Goal: Task Accomplishment & Management: Manage account settings

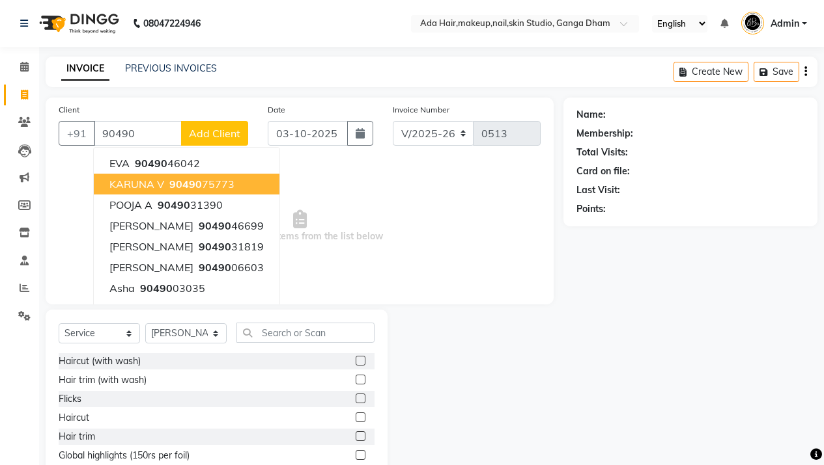
select select "748"
select select "service"
select select "11917"
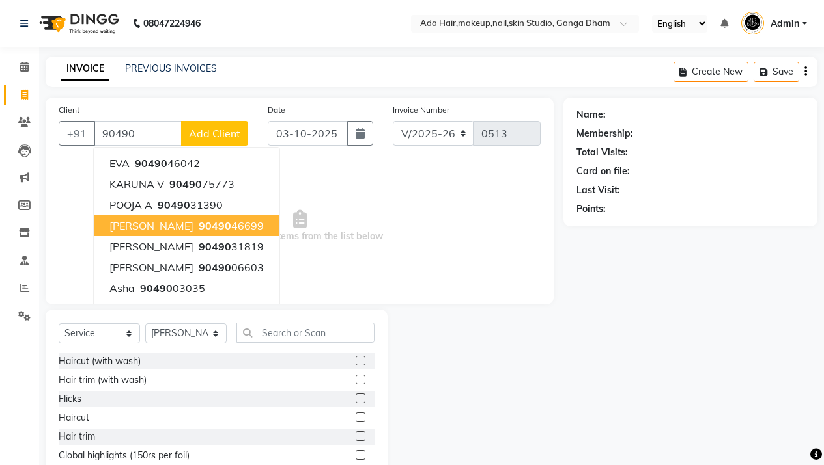
click at [196, 221] on ngb-highlight "90490 46699" at bounding box center [230, 225] width 68 height 13
type input "9049046699"
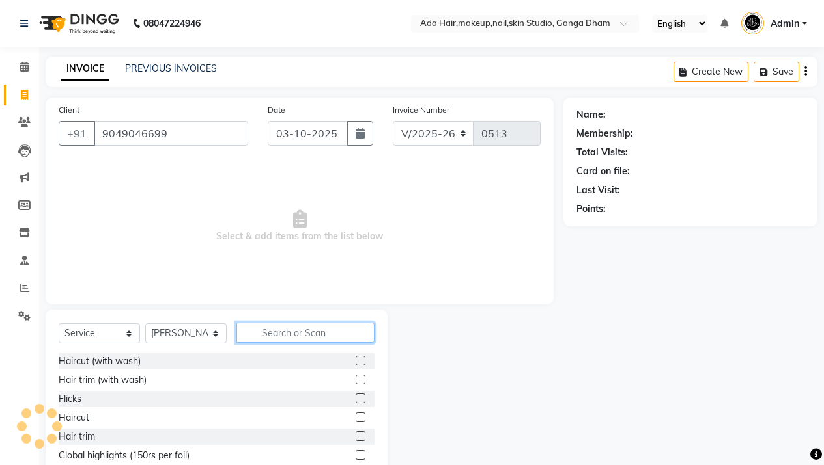
click at [300, 339] on input "text" at bounding box center [305, 333] width 138 height 20
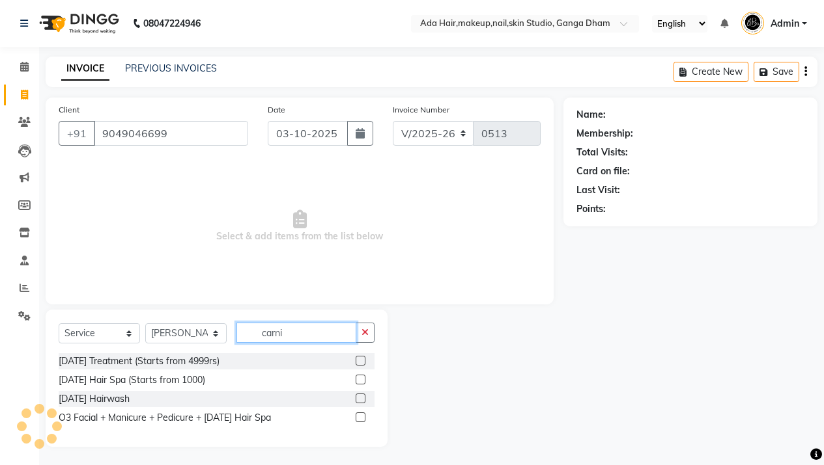
type input "carni"
click at [363, 360] on label at bounding box center [360, 361] width 10 height 10
click at [363, 360] on input "checkbox" at bounding box center [359, 361] width 8 height 8
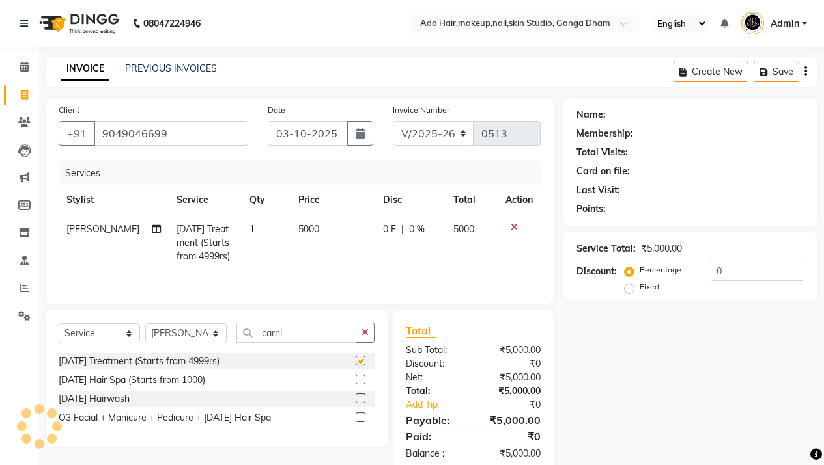
checkbox input "false"
click at [314, 240] on td "5000" at bounding box center [332, 243] width 85 height 57
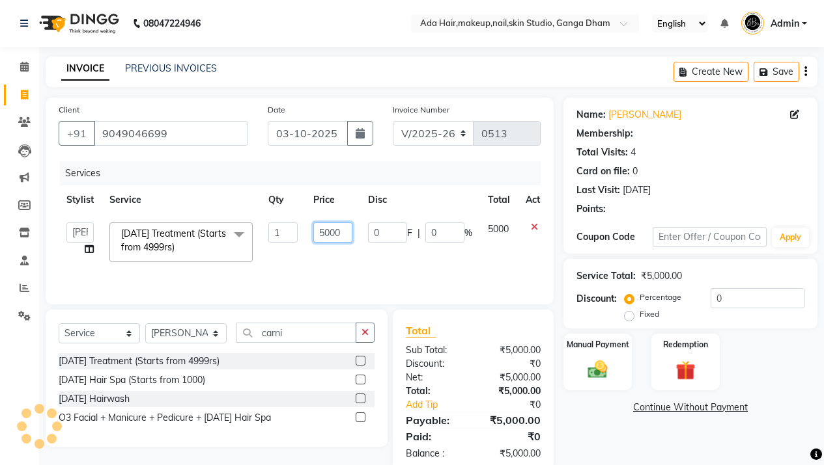
click at [337, 233] on input "5000" at bounding box center [332, 233] width 39 height 20
type input "2500"
click at [361, 268] on tr "Aarsh Rawal Aishwarya Rawal Anita Rawal Jyoti Dhade Nisha Priti Varsha Carnival…" at bounding box center [310, 242] width 502 height 55
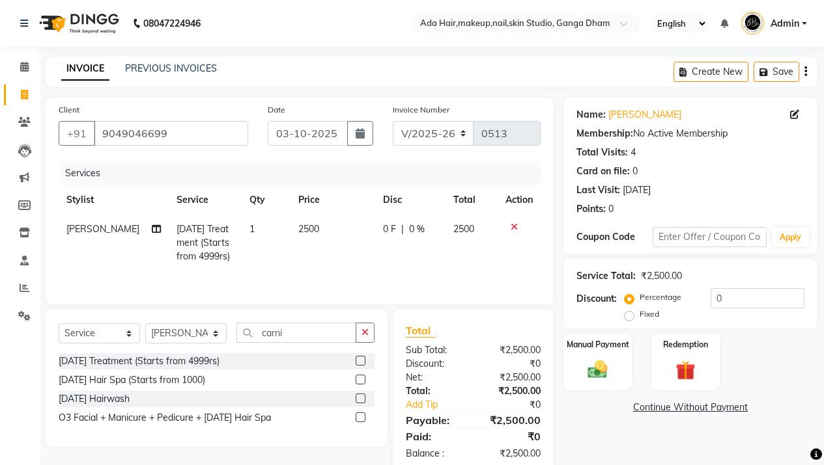
click at [375, 226] on td "0 F | 0 %" at bounding box center [410, 243] width 70 height 57
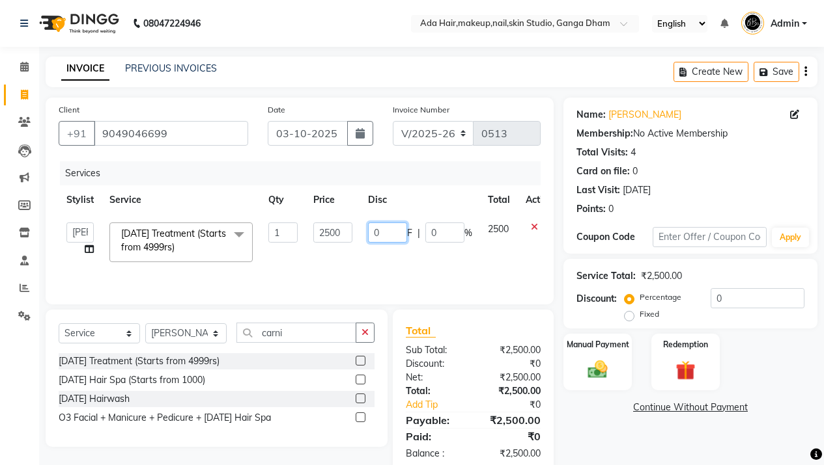
click at [373, 226] on input "0" at bounding box center [387, 233] width 39 height 20
click at [376, 230] on input "0" at bounding box center [387, 233] width 39 height 20
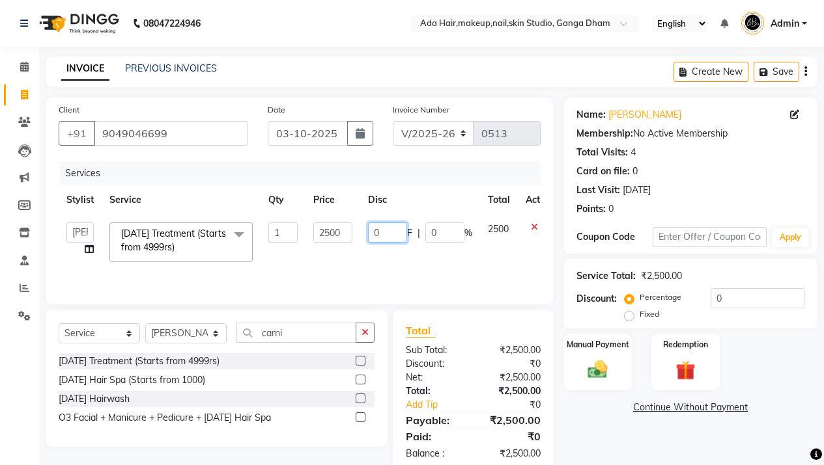
type input "5"
type input "500"
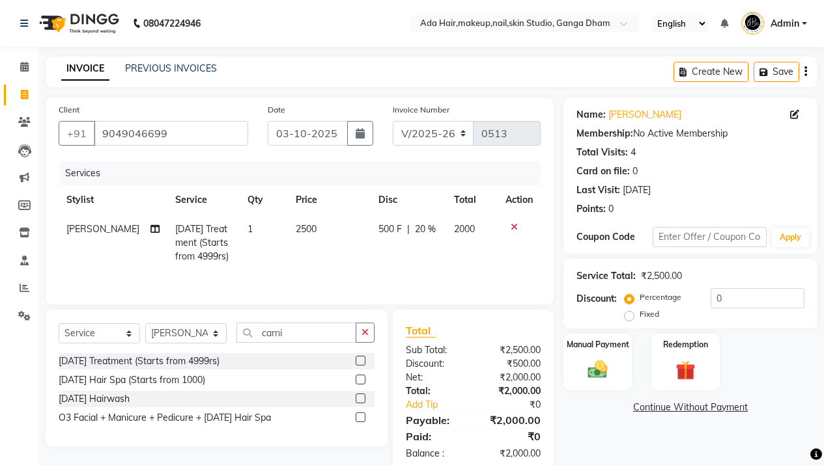
click at [383, 270] on div "Services Stylist Service Qty Price Disc Total Action Aarsh Rawal Carnival Treat…" at bounding box center [300, 226] width 482 height 130
click at [309, 324] on input "carni" at bounding box center [296, 333] width 120 height 20
click at [310, 329] on input "carni" at bounding box center [296, 333] width 120 height 20
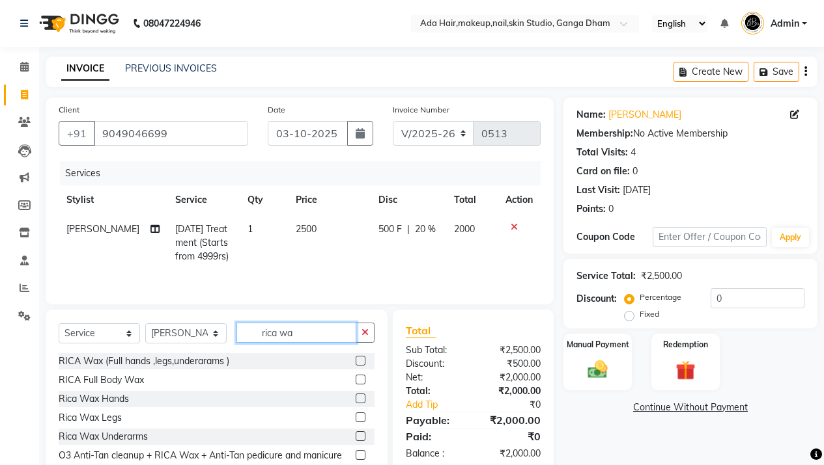
type input "rica wa"
click at [355, 402] on label at bounding box center [360, 399] width 10 height 10
click at [355, 402] on input "checkbox" at bounding box center [359, 399] width 8 height 8
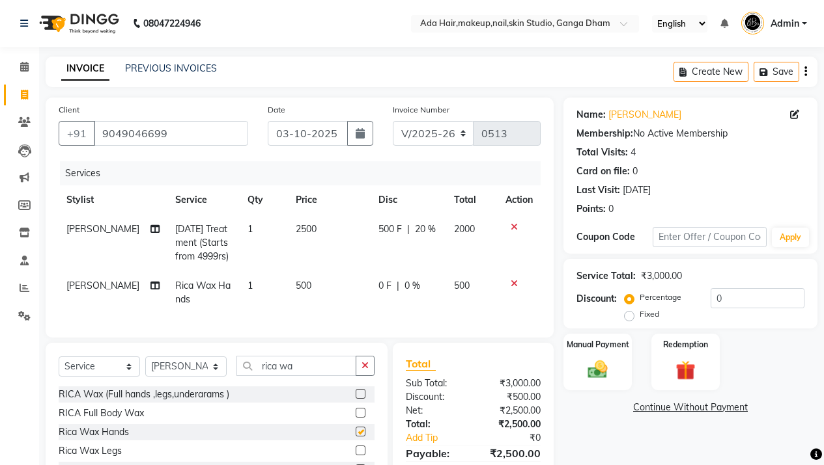
checkbox input "false"
click at [317, 375] on input "rica wa" at bounding box center [296, 366] width 120 height 20
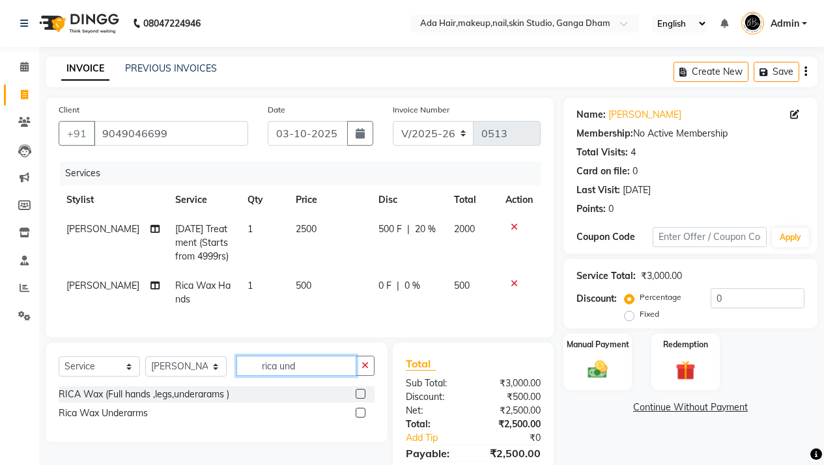
type input "rica und"
click at [357, 418] on label at bounding box center [360, 413] width 10 height 10
click at [357, 418] on input "checkbox" at bounding box center [359, 413] width 8 height 8
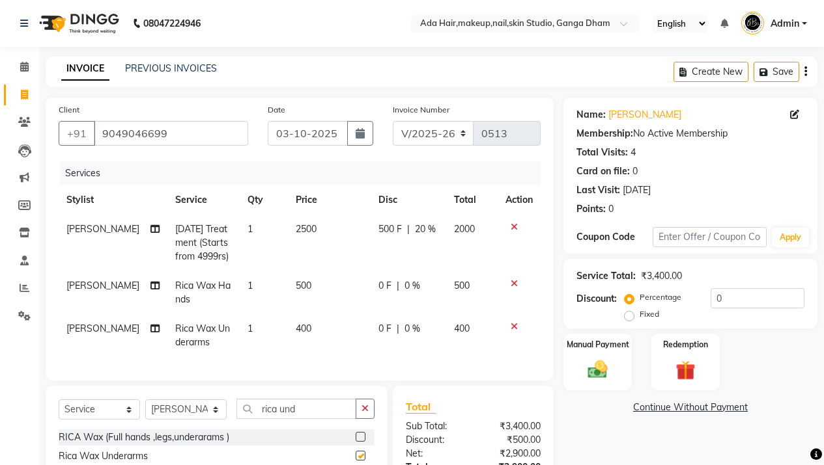
checkbox input "false"
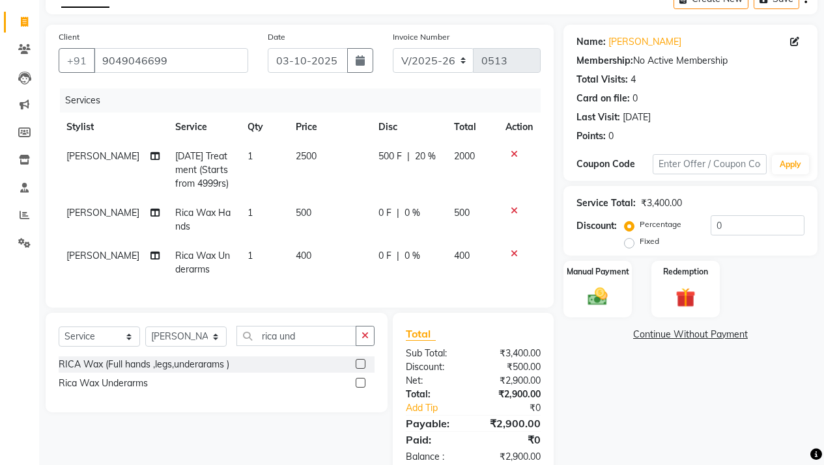
scroll to position [114, 0]
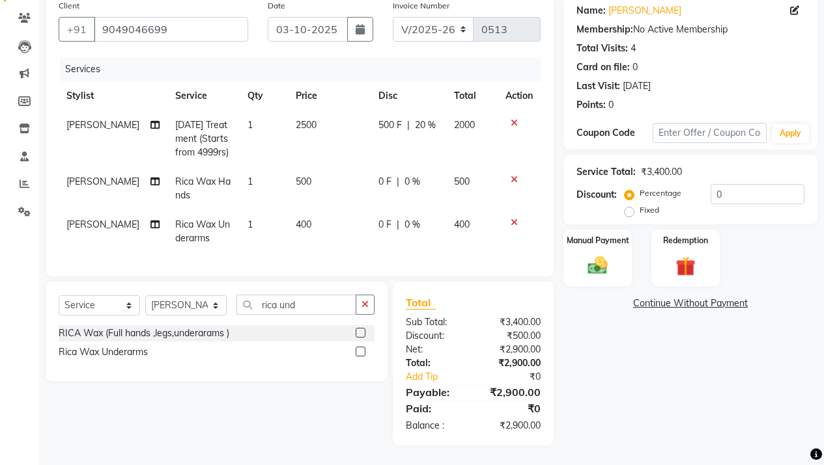
click at [384, 224] on td "0 F | 0 %" at bounding box center [408, 231] width 76 height 43
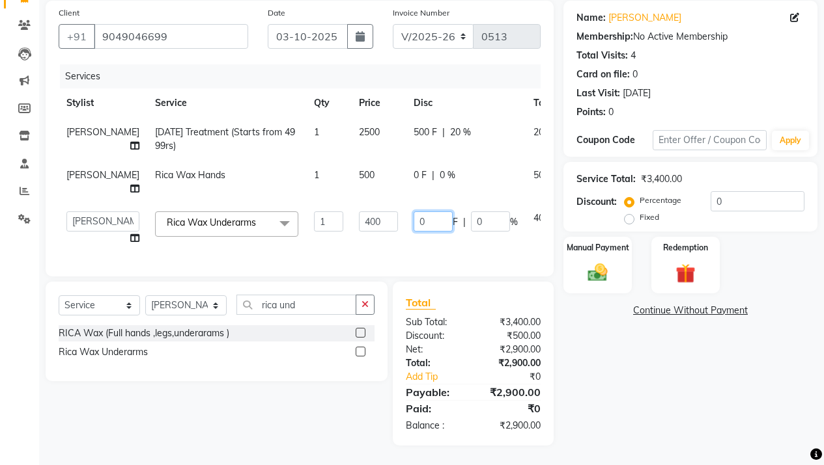
click at [413, 229] on input "0" at bounding box center [432, 222] width 39 height 20
type input "100"
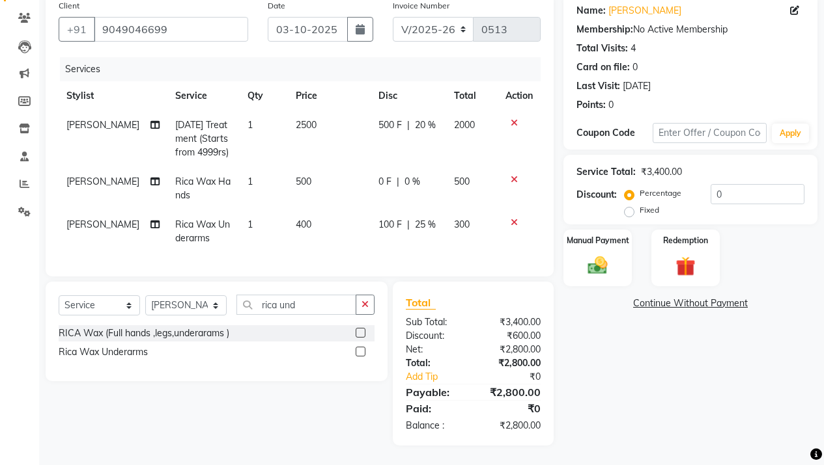
click at [400, 251] on div "Services Stylist Service Qty Price Disc Total Action Aarsh Rawal Carnival Treat…" at bounding box center [300, 160] width 482 height 206
click at [387, 175] on div "0 F | 0 %" at bounding box center [408, 182] width 60 height 14
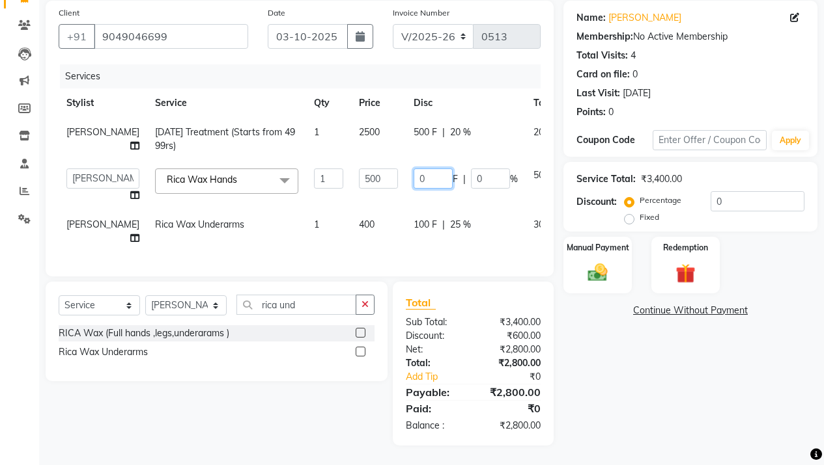
click at [413, 176] on input "0" at bounding box center [432, 179] width 39 height 20
type input "100"
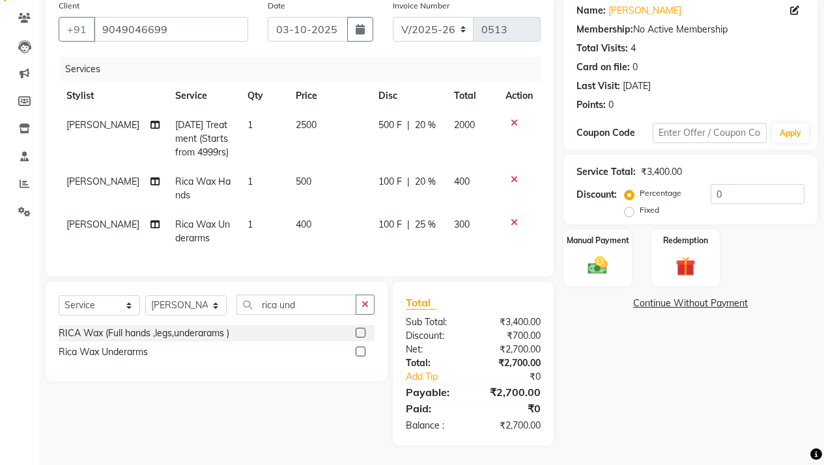
click at [433, 262] on div "Services Stylist Service Qty Price Disc Total Action Aarsh Rawal Carnival Treat…" at bounding box center [300, 160] width 482 height 206
click at [295, 310] on input "rica und" at bounding box center [296, 305] width 120 height 20
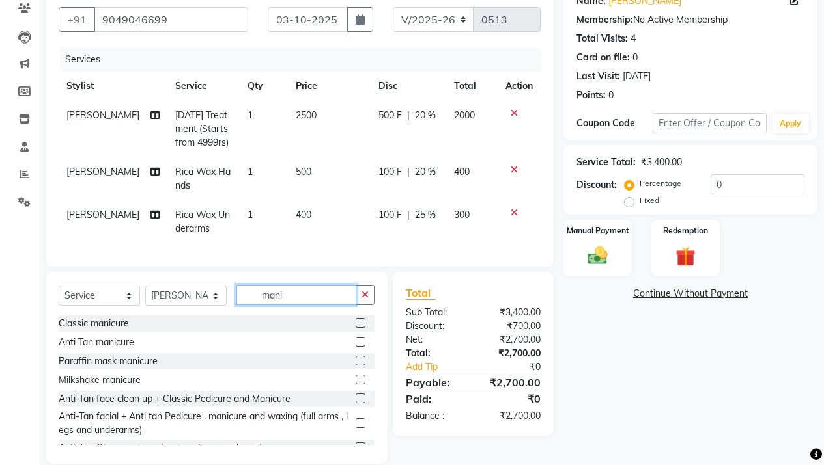
type input "mani"
click at [355, 332] on div at bounding box center [359, 325] width 8 height 14
click at [355, 328] on label at bounding box center [360, 323] width 10 height 10
click at [355, 328] on input "checkbox" at bounding box center [359, 324] width 8 height 8
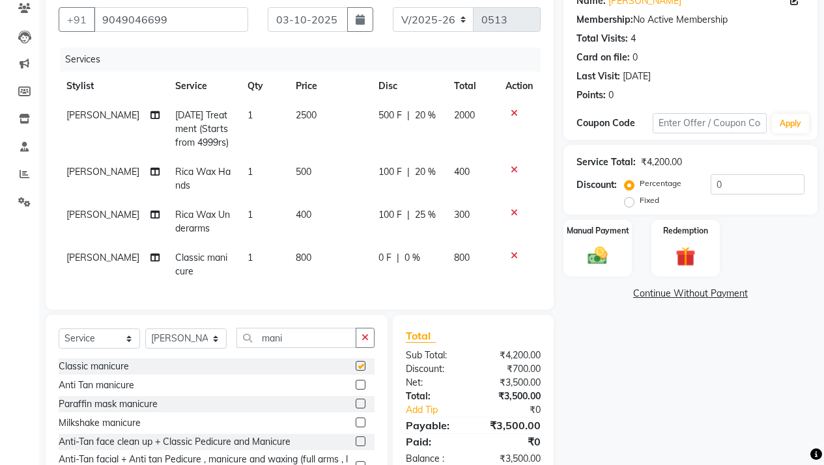
checkbox input "false"
click at [191, 342] on select "Select Stylist Aarsh Rawal Aishwarya Rawal Anita Rawal Jyoti Dhade Nisha Priti …" at bounding box center [185, 339] width 81 height 20
select select "12029"
click at [145, 339] on select "Select Stylist Aarsh Rawal Aishwarya Rawal Anita Rawal Jyoti Dhade Nisha Priti …" at bounding box center [185, 339] width 81 height 20
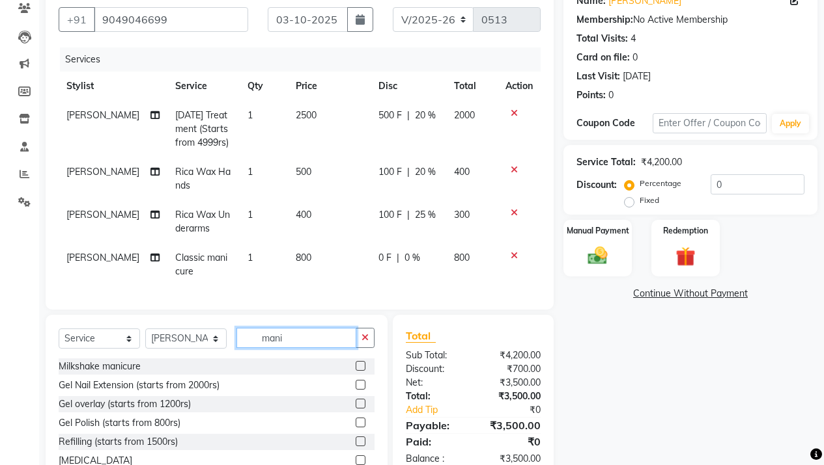
click at [297, 348] on input "mani" at bounding box center [296, 338] width 120 height 20
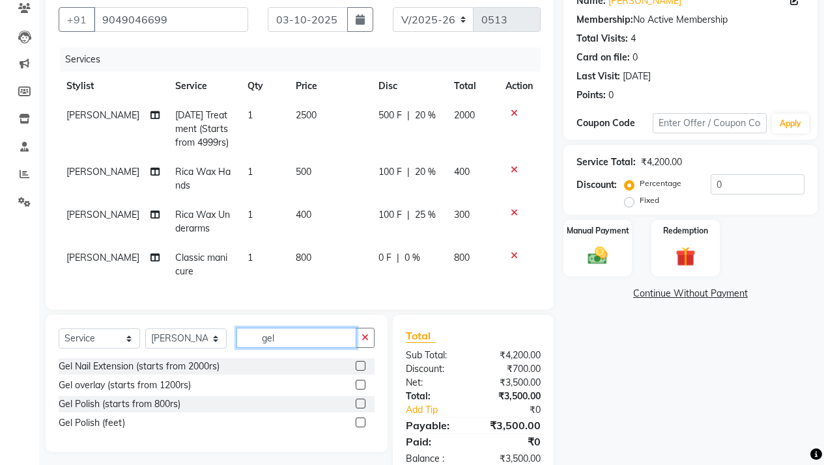
type input "gel"
click at [361, 409] on label at bounding box center [360, 404] width 10 height 10
click at [361, 409] on input "checkbox" at bounding box center [359, 404] width 8 height 8
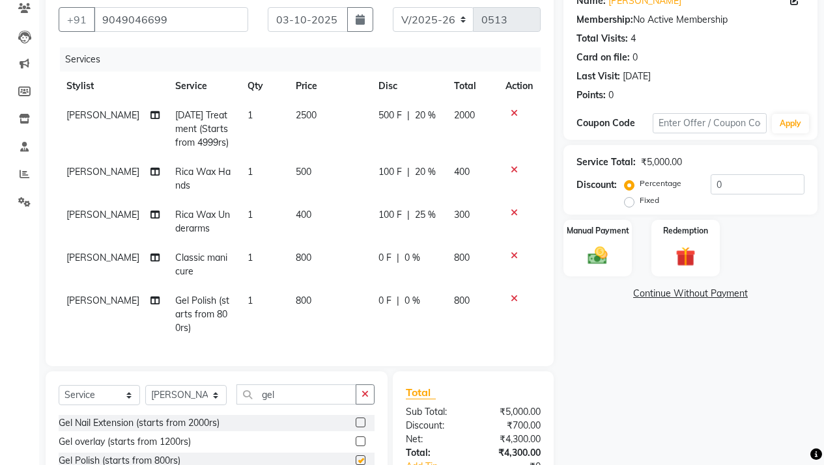
checkbox input "false"
click at [374, 294] on td "0 F | 0 %" at bounding box center [408, 314] width 76 height 57
select select "12029"
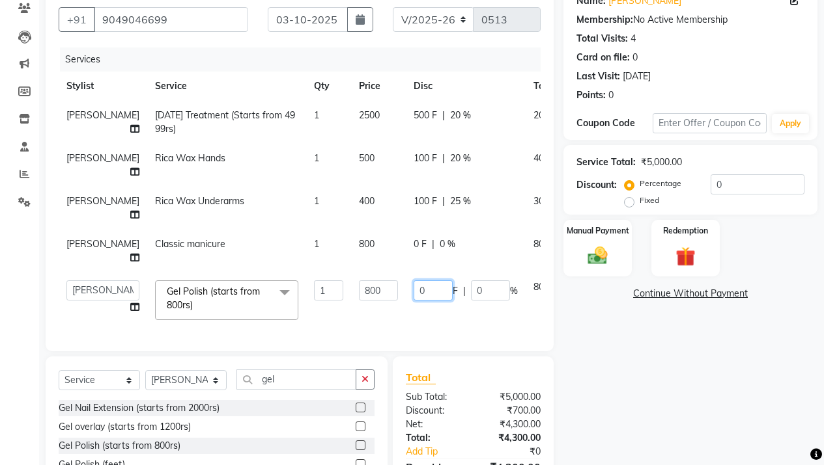
click at [413, 301] on input "0" at bounding box center [432, 291] width 39 height 20
type input "100"
click at [687, 358] on div "Name: Meghna Membership: No Active Membership Total Visits: 4 Card on file: 0 L…" at bounding box center [695, 252] width 264 height 537
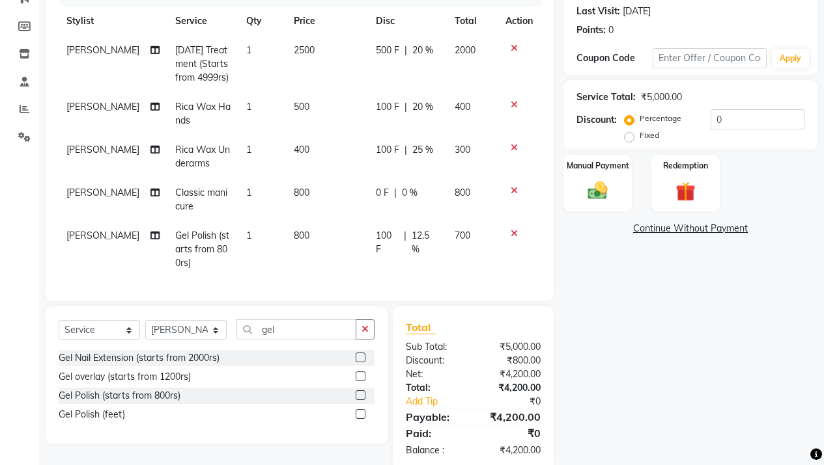
scroll to position [178, 0]
click at [378, 106] on span "100 F" at bounding box center [387, 109] width 23 height 14
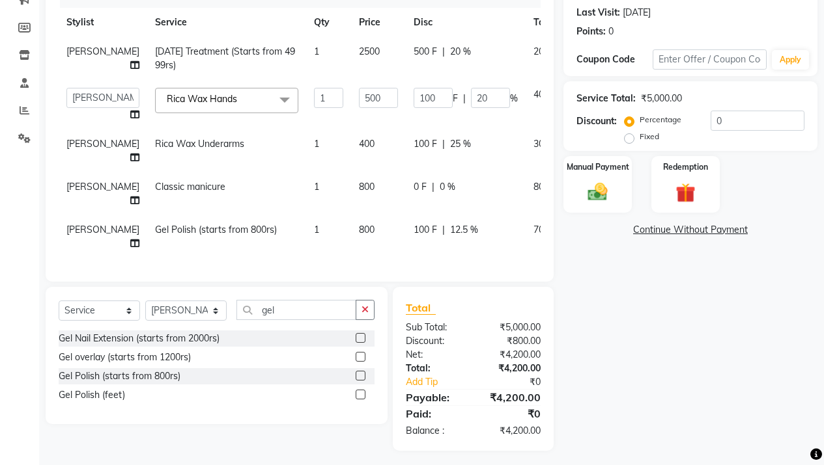
click at [406, 83] on td "100 F | 20 %" at bounding box center [466, 104] width 120 height 49
click at [413, 95] on input "100" at bounding box center [432, 98] width 39 height 20
click at [325, 331] on div "Select Service Product Membership Package Voucher Prepaid Gift Card Select Styl…" at bounding box center [217, 315] width 316 height 31
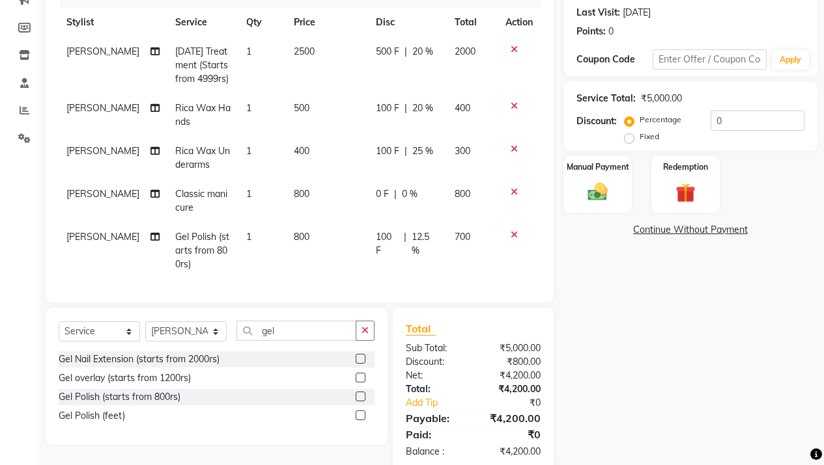
click at [319, 325] on div "Select Service Product Membership Package Voucher Prepaid Gift Card Select Styl…" at bounding box center [217, 376] width 342 height 137
click at [317, 333] on input "gel" at bounding box center [296, 331] width 120 height 20
click at [198, 339] on select "Select Stylist Aarsh Rawal Aishwarya Rawal Anita Rawal Jyoti Dhade Nisha Priti …" at bounding box center [185, 332] width 81 height 20
select select "11917"
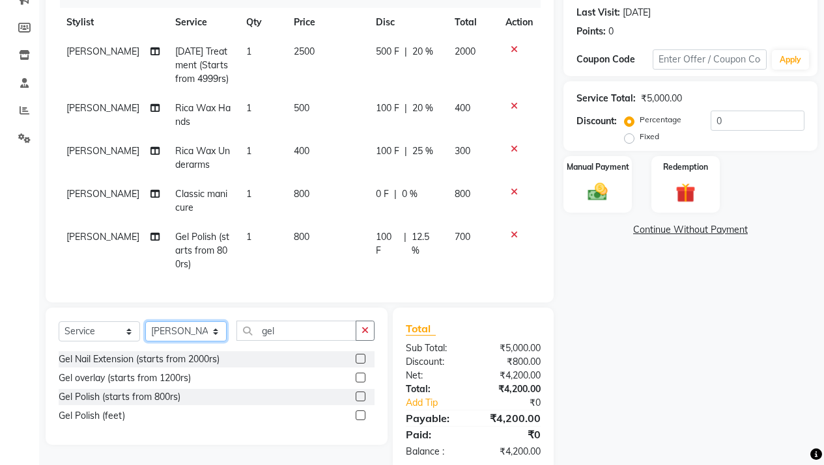
click at [145, 331] on select "Select Stylist Aarsh Rawal Aishwarya Rawal Anita Rawal Jyoti Dhade Nisha Priti …" at bounding box center [185, 332] width 81 height 20
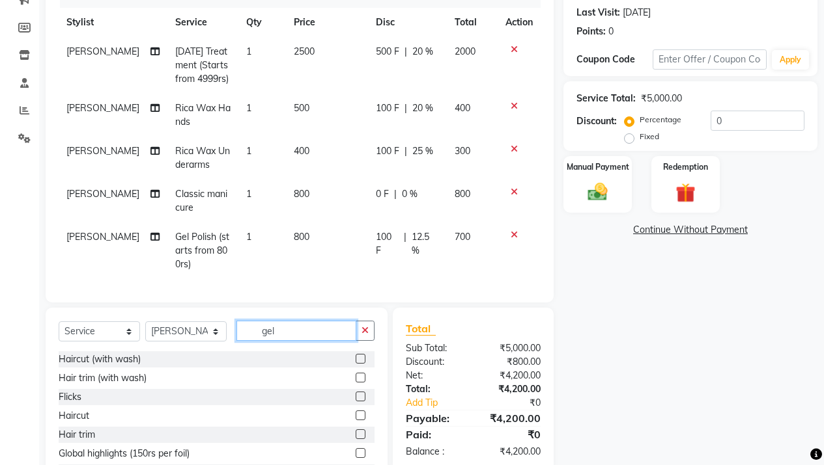
click at [299, 341] on input "gel" at bounding box center [296, 331] width 120 height 20
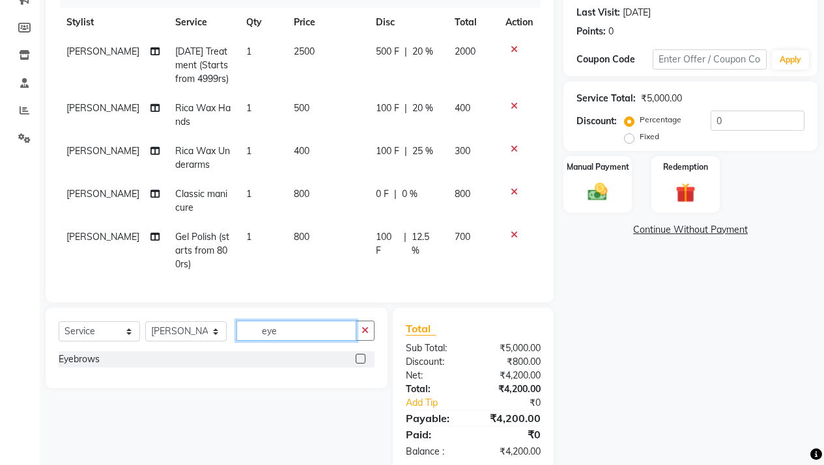
type input "eye"
click at [363, 364] on label at bounding box center [360, 359] width 10 height 10
click at [363, 364] on input "checkbox" at bounding box center [359, 359] width 8 height 8
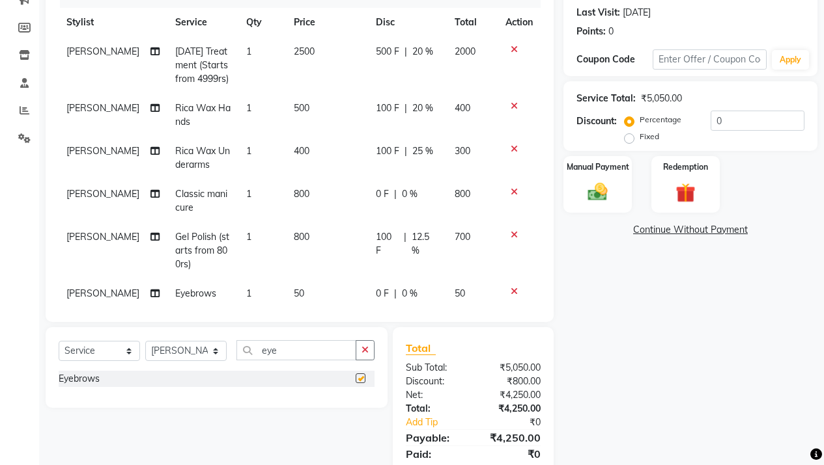
checkbox input "false"
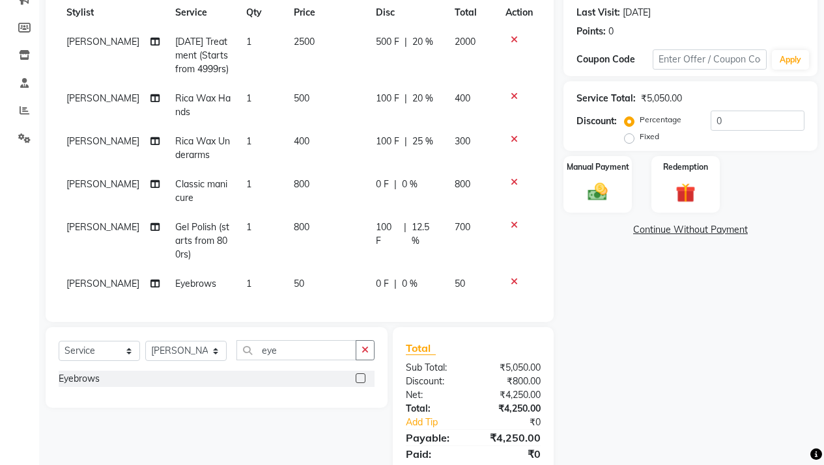
click at [308, 275] on td "50" at bounding box center [326, 284] width 81 height 29
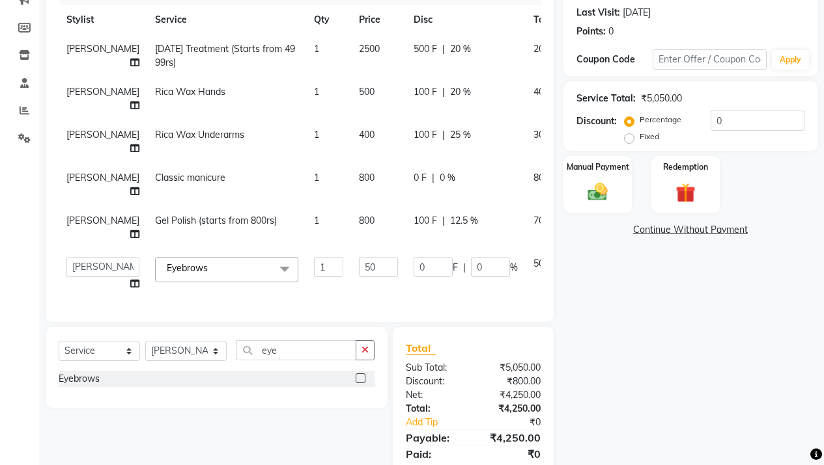
scroll to position [12, 0]
click at [359, 261] on input "50" at bounding box center [378, 267] width 39 height 20
type input "100"
click at [691, 346] on div "Name: Meghna Membership: No Active Membership Total Visits: 4 Card on file: 0 L…" at bounding box center [695, 206] width 264 height 572
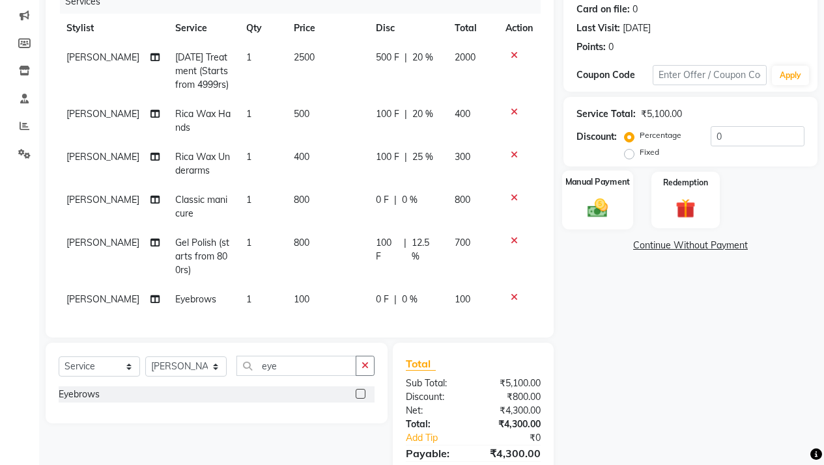
scroll to position [223, 0]
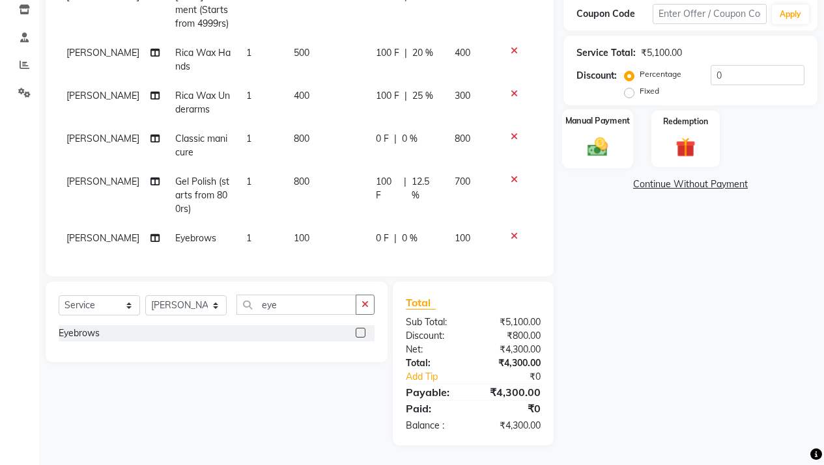
click at [602, 135] on img at bounding box center [597, 146] width 33 height 23
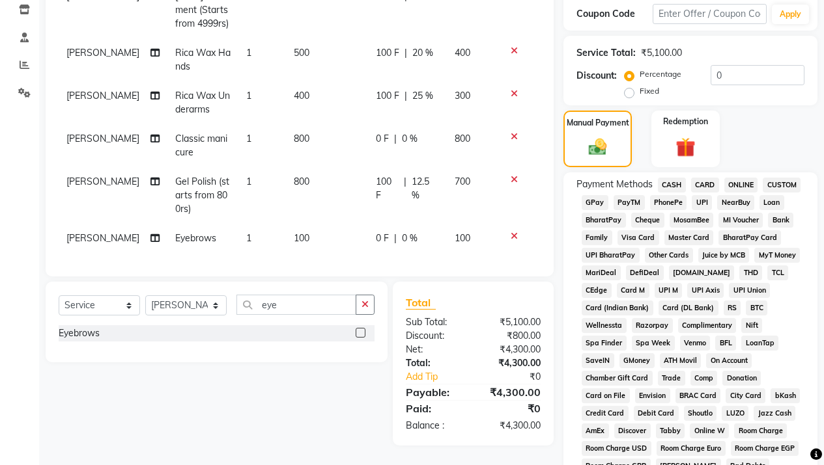
click at [679, 184] on span "CASH" at bounding box center [671, 185] width 28 height 15
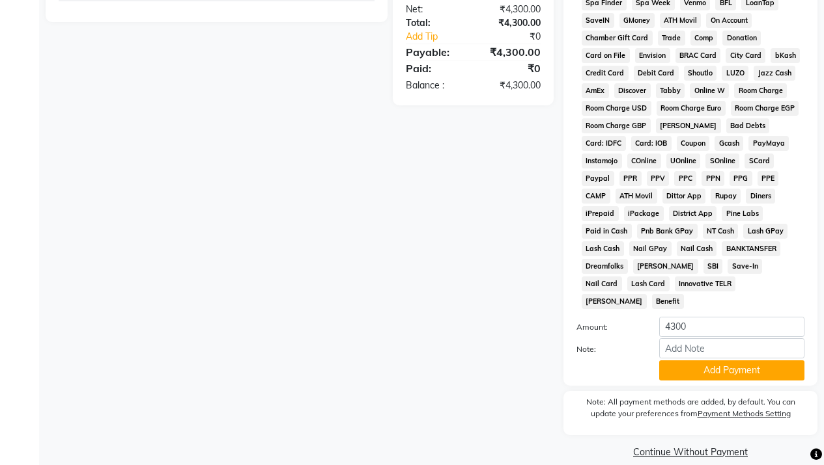
click at [682, 296] on div "Payment Methods CASH CARD ONLINE CUSTOM GPay PayTM PhonePe UPI NearBuy Loan Bha…" at bounding box center [690, 109] width 228 height 544
click at [680, 317] on input "4300" at bounding box center [731, 327] width 145 height 20
type input "300"
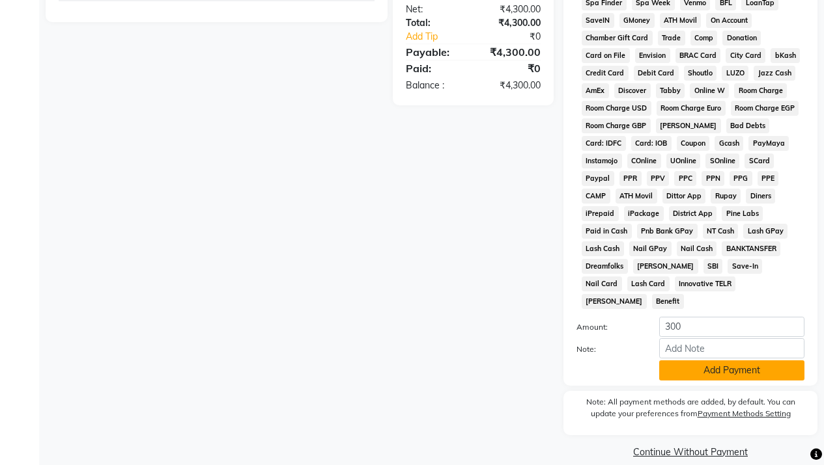
click at [719, 361] on button "Add Payment" at bounding box center [731, 371] width 145 height 20
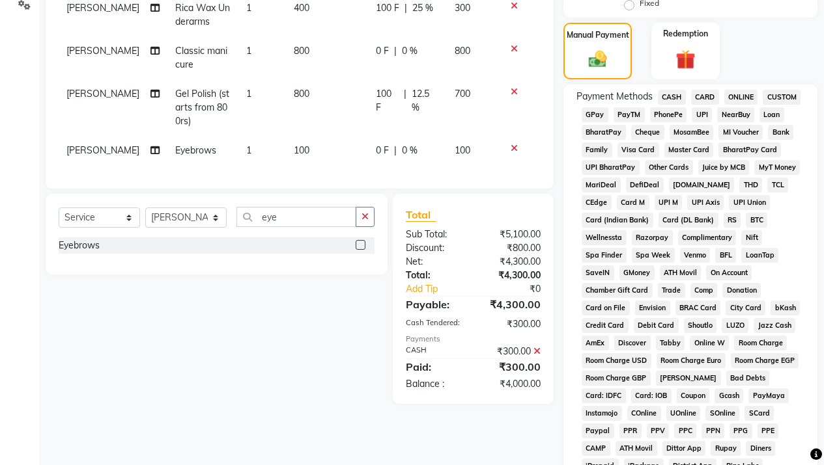
scroll to position [128, 0]
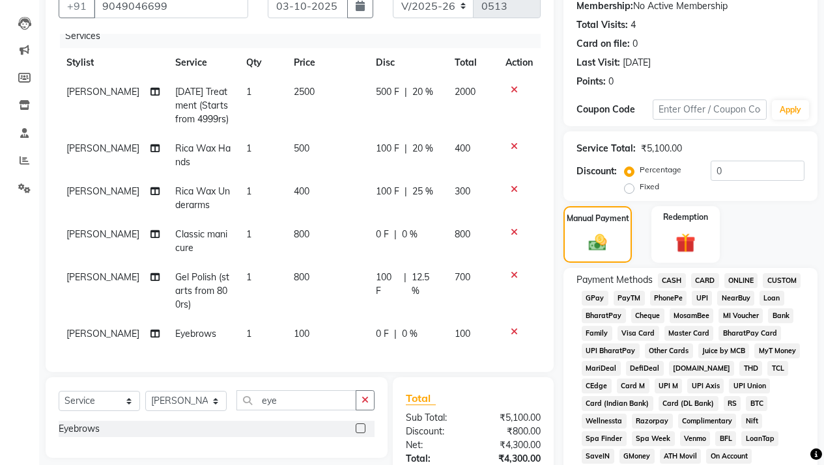
click at [596, 294] on span "GPay" at bounding box center [594, 298] width 27 height 15
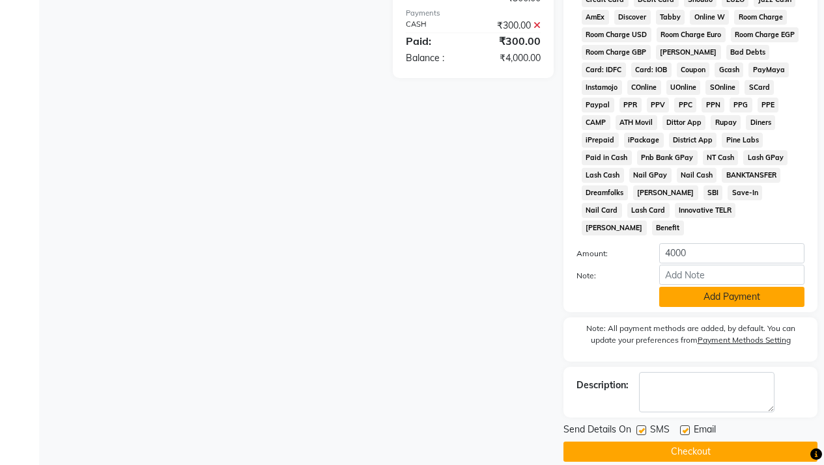
click at [707, 287] on button "Add Payment" at bounding box center [731, 297] width 145 height 20
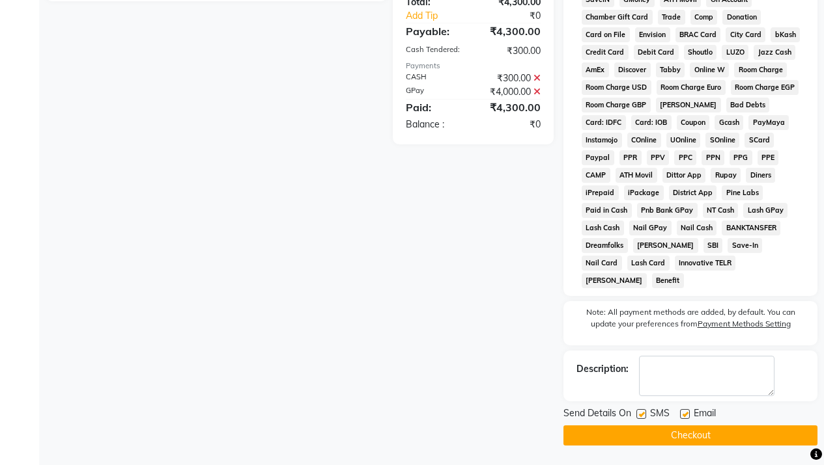
scroll to position [568, 0]
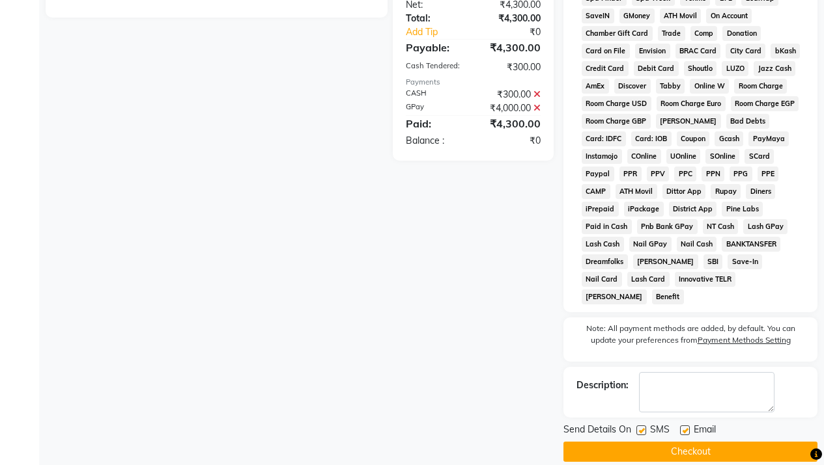
click at [700, 442] on button "Checkout" at bounding box center [690, 452] width 254 height 20
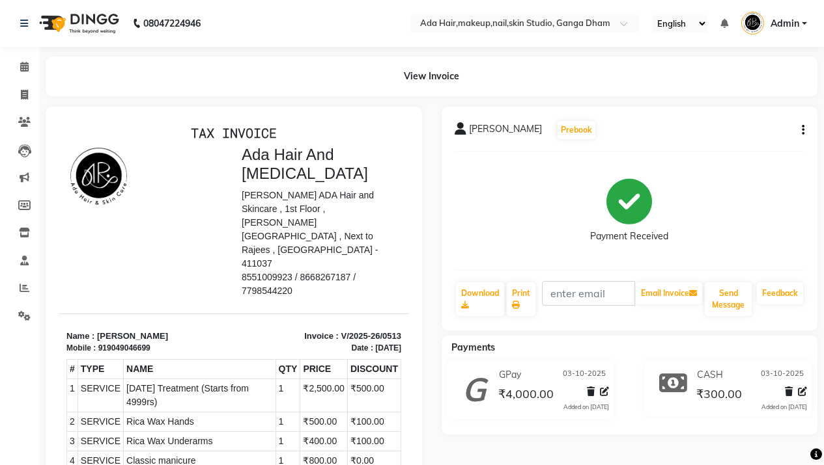
click at [82, 29] on img at bounding box center [77, 23] width 89 height 36
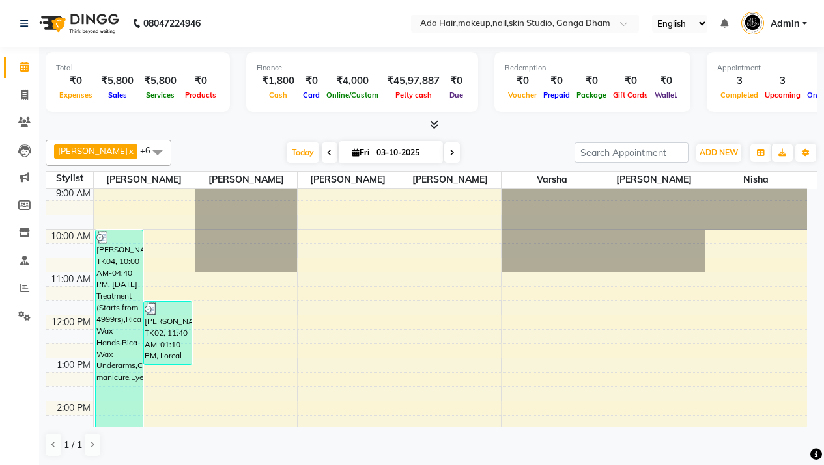
scroll to position [3, 0]
click at [24, 102] on span at bounding box center [24, 95] width 23 height 15
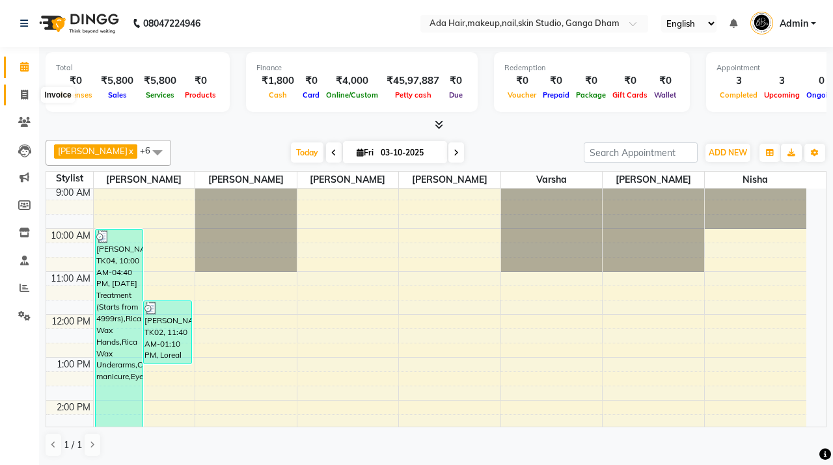
select select "748"
select select "service"
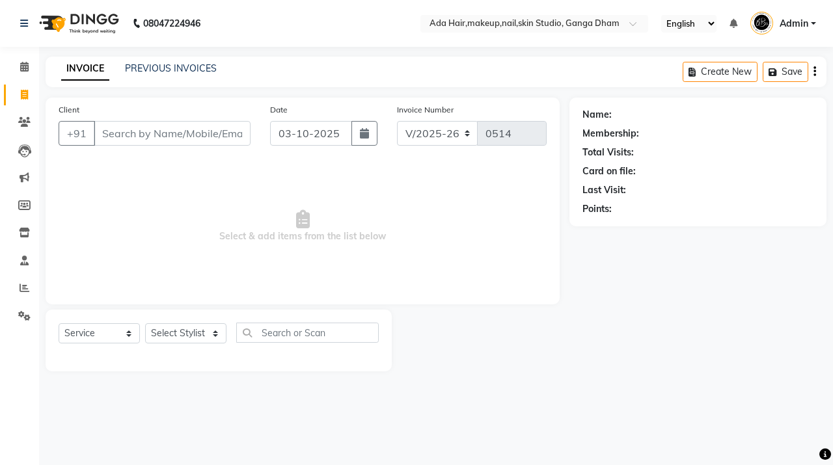
select select "11917"
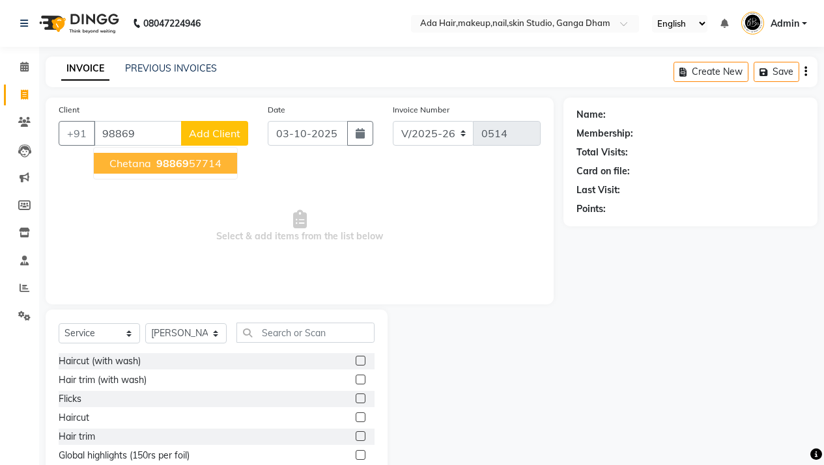
click at [184, 159] on span "98869" at bounding box center [172, 163] width 33 height 13
type input "9886957714"
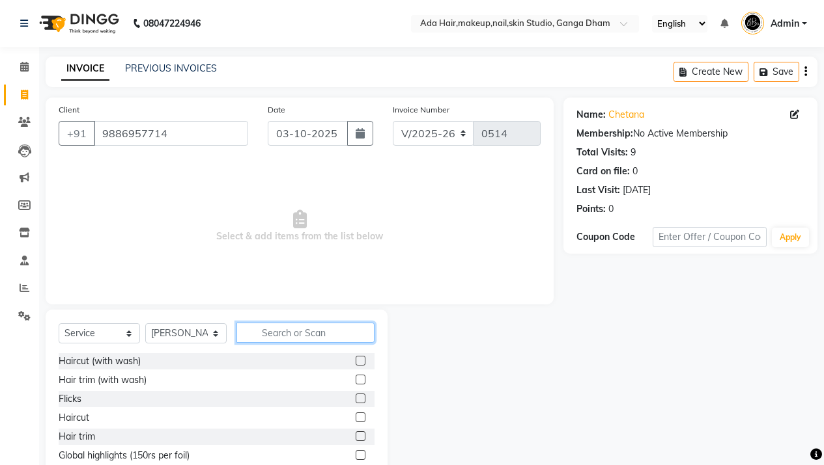
click at [325, 333] on input "text" at bounding box center [305, 333] width 138 height 20
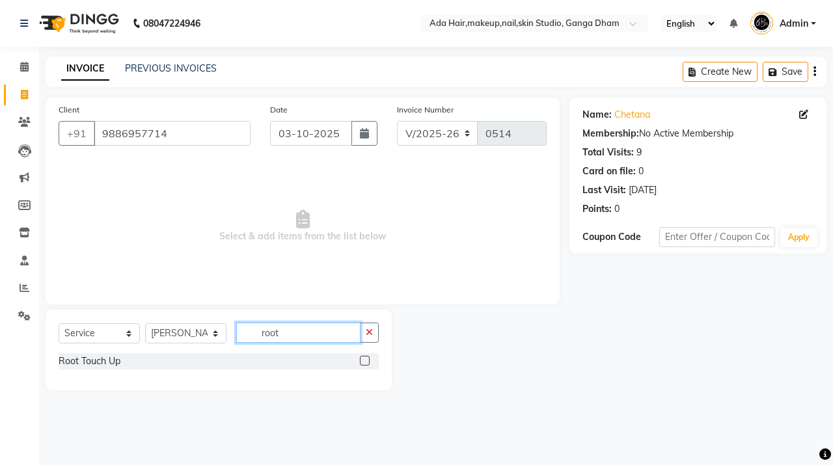
type input "root"
click at [361, 360] on label at bounding box center [365, 361] width 10 height 10
click at [361, 360] on input "checkbox" at bounding box center [364, 361] width 8 height 8
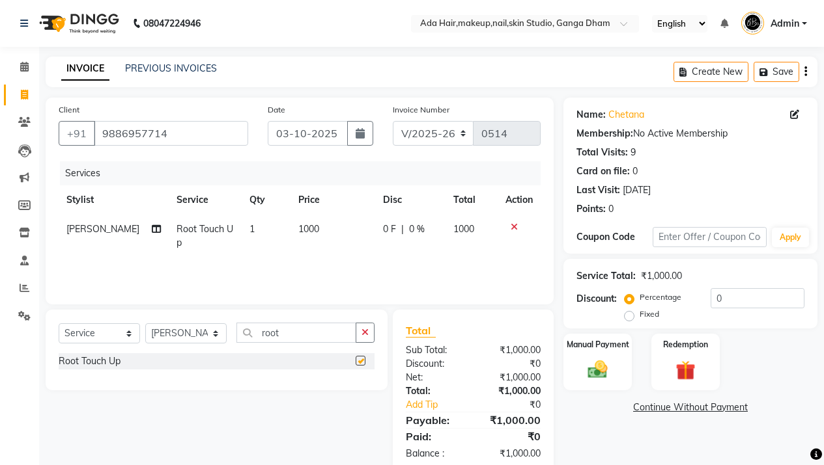
checkbox input "false"
click at [311, 335] on input "root" at bounding box center [296, 333] width 120 height 20
click at [324, 226] on td "1000" at bounding box center [332, 236] width 85 height 43
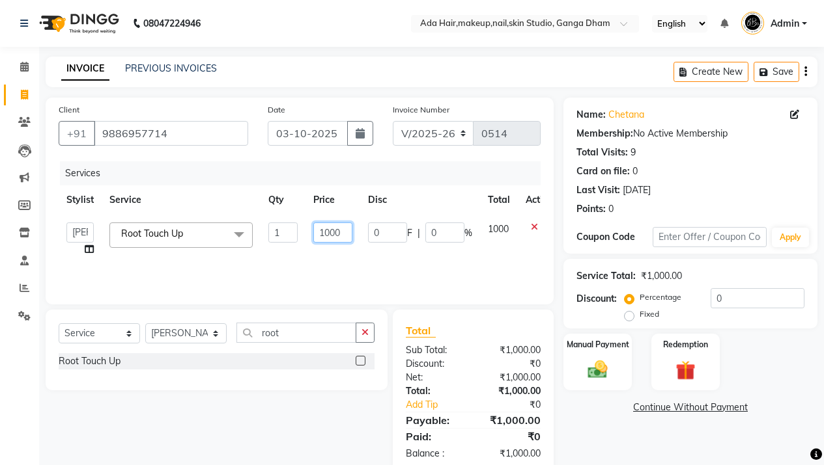
click at [325, 236] on input "1000" at bounding box center [332, 233] width 39 height 20
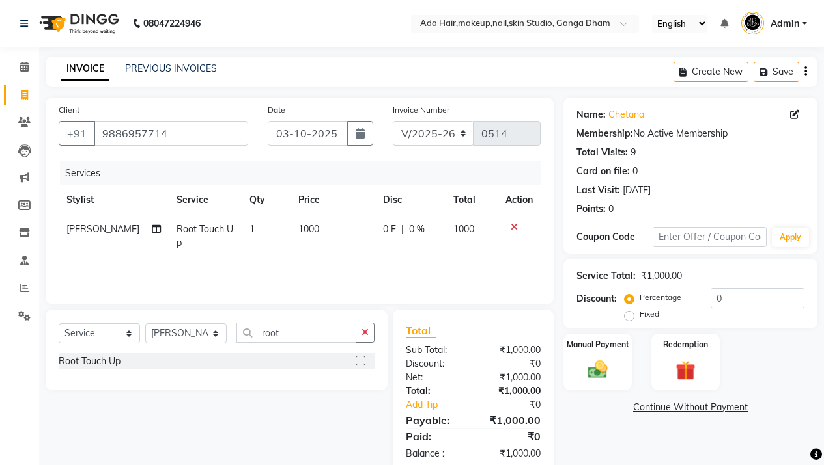
click at [411, 255] on td "0 F | 0 %" at bounding box center [410, 236] width 70 height 43
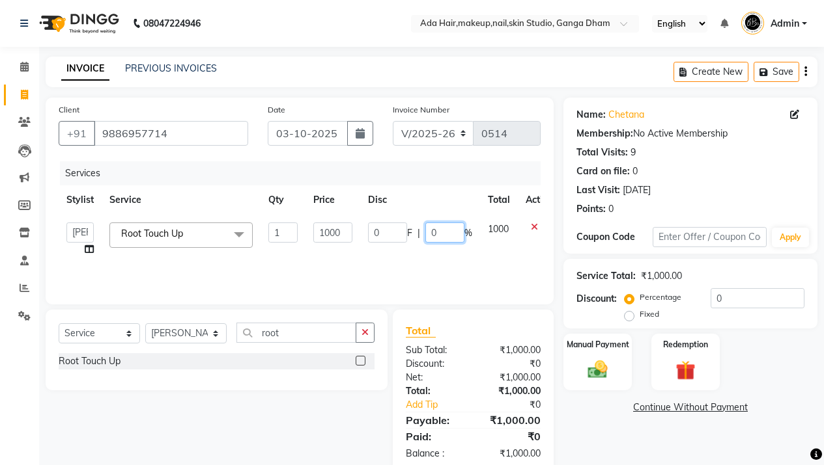
click at [450, 231] on input "0" at bounding box center [444, 233] width 39 height 20
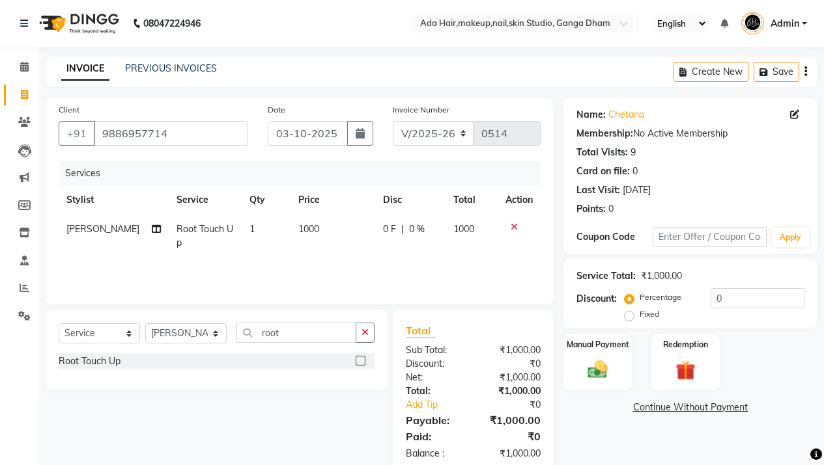
click at [366, 249] on tr "Aarsh Rawal Root Touch Up 1 1000 0 F | 0 % 1000" at bounding box center [300, 236] width 482 height 43
click at [388, 234] on span "0 F" at bounding box center [389, 230] width 13 height 14
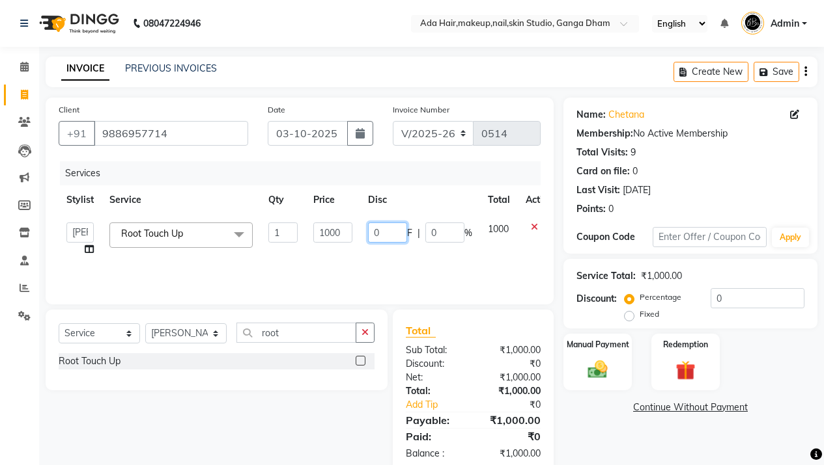
click at [388, 234] on input "0" at bounding box center [387, 233] width 39 height 20
type input "1"
click at [388, 281] on div "Services Stylist Service Qty Price Disc Total Action Aarsh Rawal Aishwarya Rawa…" at bounding box center [300, 226] width 482 height 130
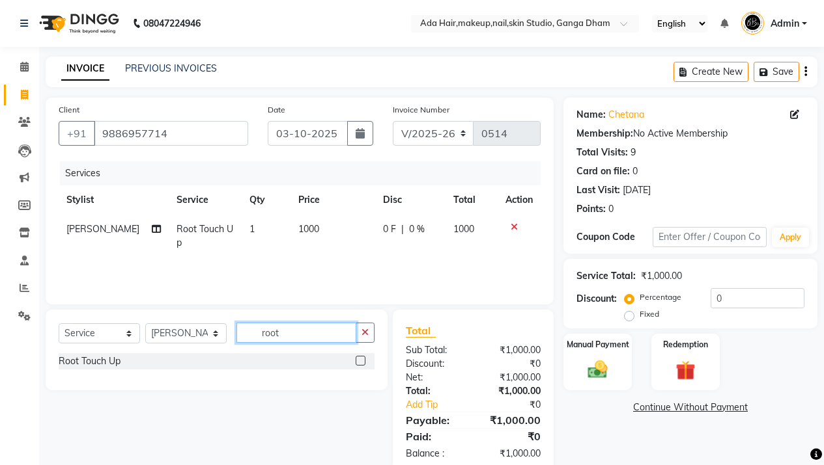
click at [284, 332] on input "root" at bounding box center [296, 333] width 120 height 20
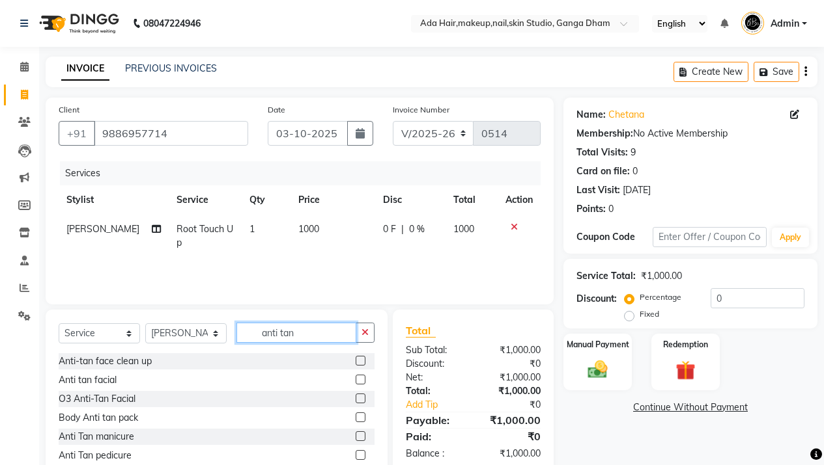
type input "anti tan"
click at [355, 383] on label at bounding box center [360, 380] width 10 height 10
click at [355, 383] on input "checkbox" at bounding box center [359, 380] width 8 height 8
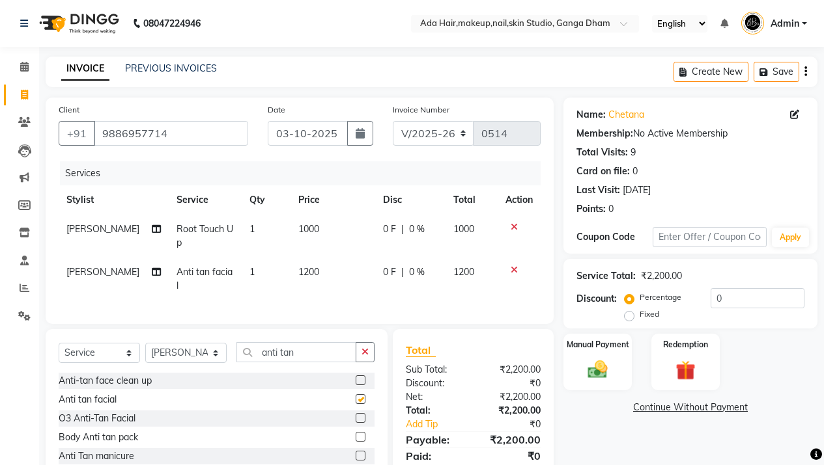
click at [387, 292] on div "Services Stylist Service Qty Price Disc Total Action Aarsh Rawal Root Touch Up …" at bounding box center [300, 236] width 482 height 150
checkbox input "false"
click at [378, 262] on td "0 F | 0 %" at bounding box center [410, 279] width 70 height 43
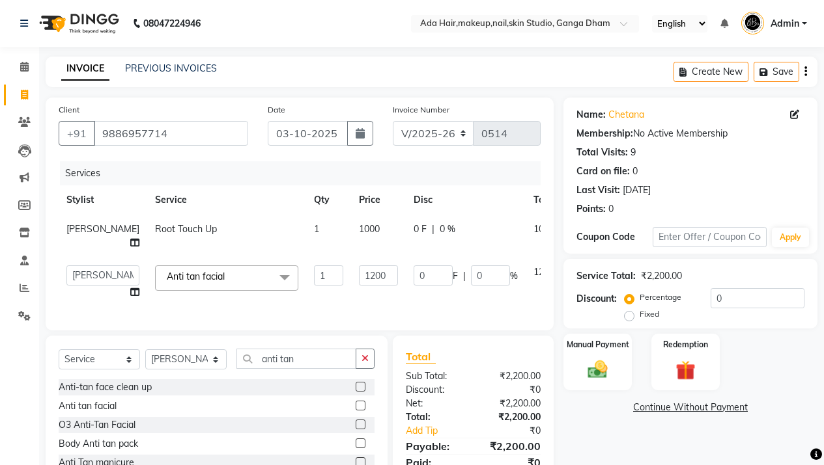
click at [406, 279] on td "0 F | 0 %" at bounding box center [466, 282] width 120 height 49
click at [413, 286] on input "0" at bounding box center [432, 276] width 39 height 20
type input "300"
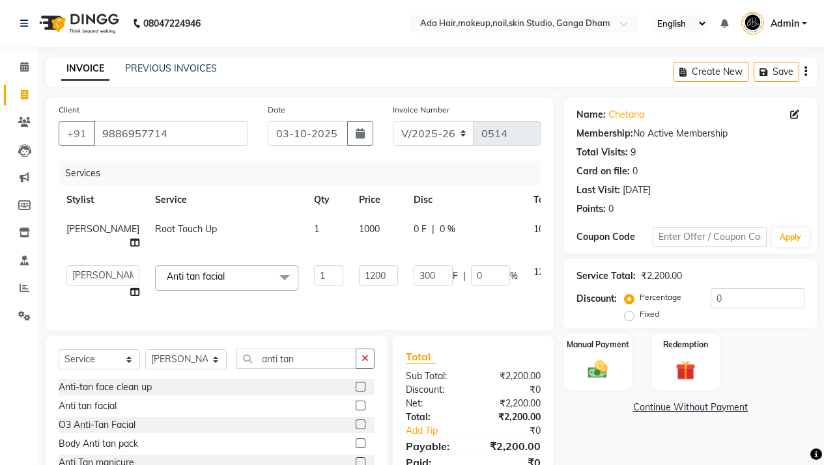
click at [465, 310] on div "Client +91 9886957714 Date 03-10-2025 Invoice Number V/2025 V/2025-26 0514 Serv…" at bounding box center [300, 214] width 508 height 233
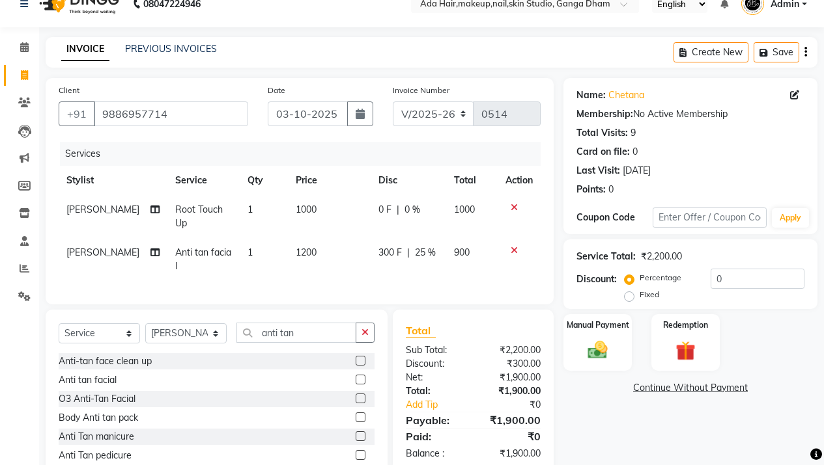
scroll to position [72, 0]
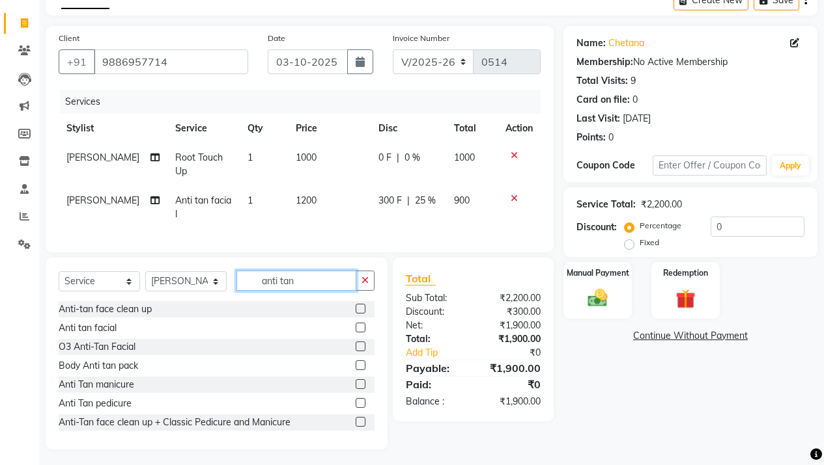
click at [301, 276] on input "anti tan" at bounding box center [296, 281] width 120 height 20
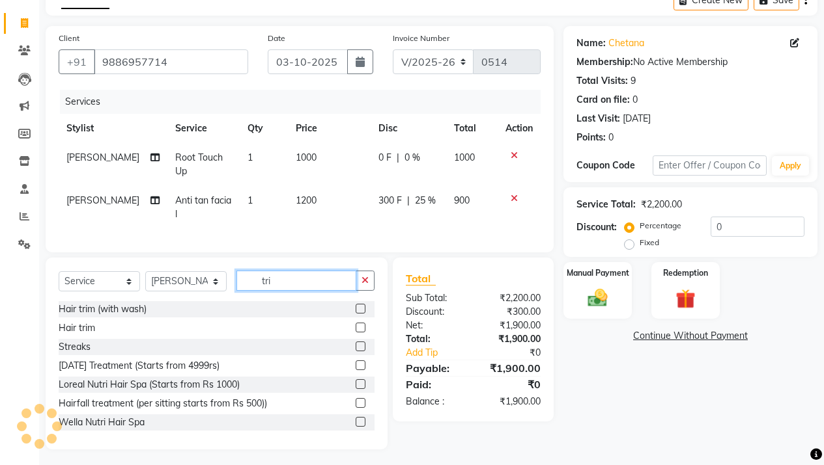
scroll to position [44, 0]
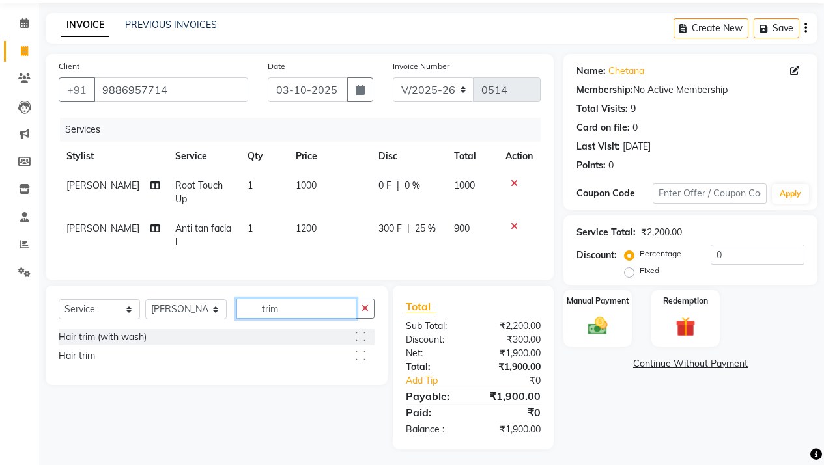
type input "trim"
click at [361, 351] on label at bounding box center [360, 356] width 10 height 10
click at [361, 352] on input "checkbox" at bounding box center [359, 356] width 8 height 8
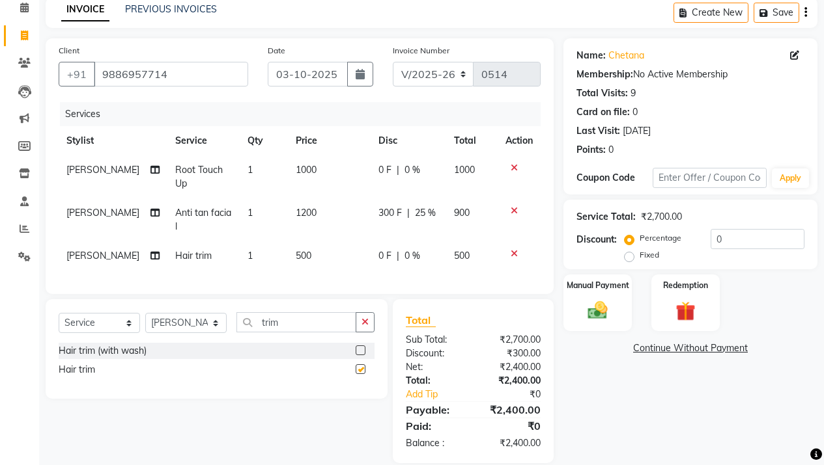
checkbox input "false"
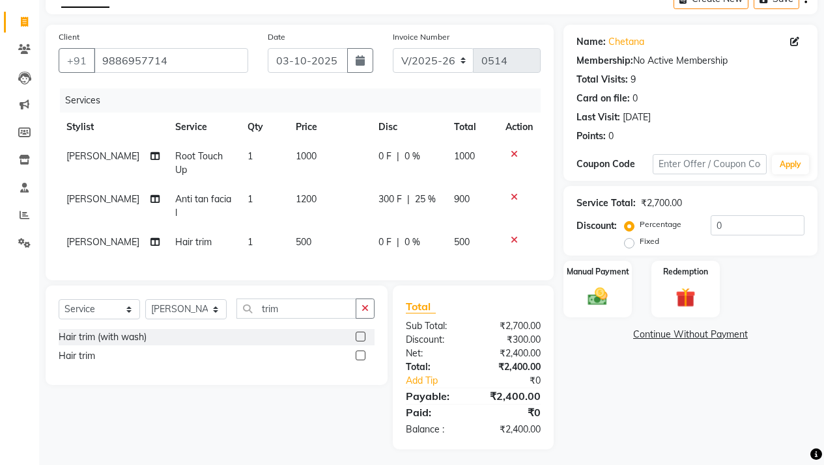
click at [296, 161] on span "1000" at bounding box center [306, 156] width 21 height 12
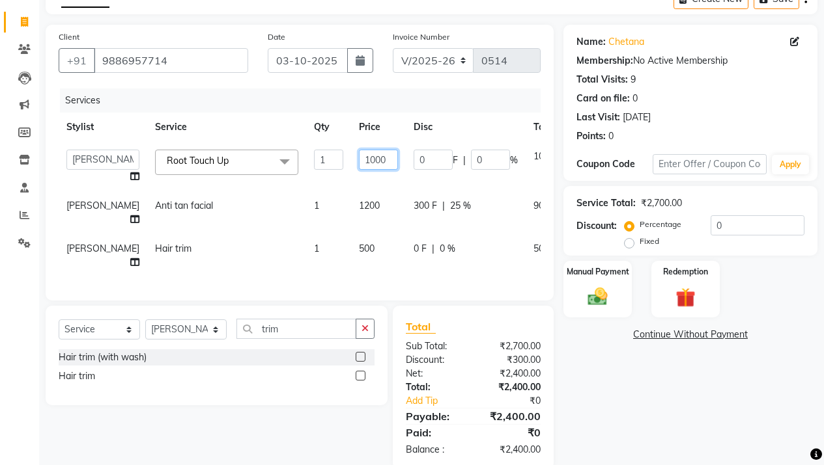
click at [359, 162] on input "1000" at bounding box center [378, 160] width 39 height 20
click at [434, 135] on th "Disc" at bounding box center [466, 127] width 120 height 29
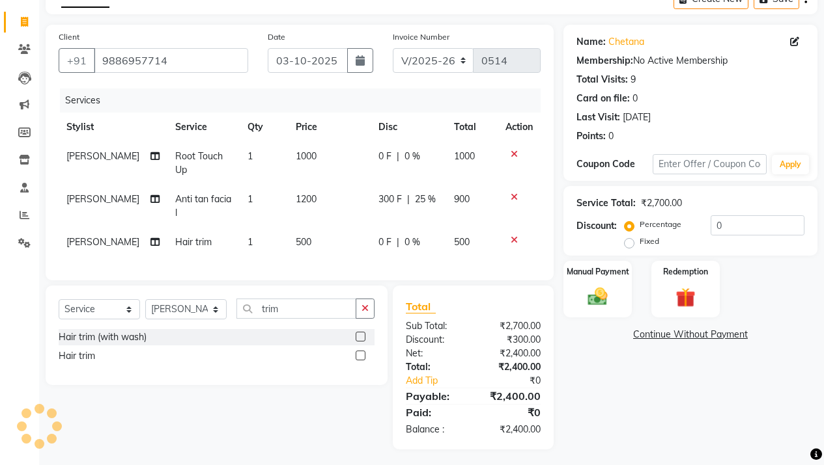
click at [273, 168] on td "1" at bounding box center [264, 163] width 48 height 43
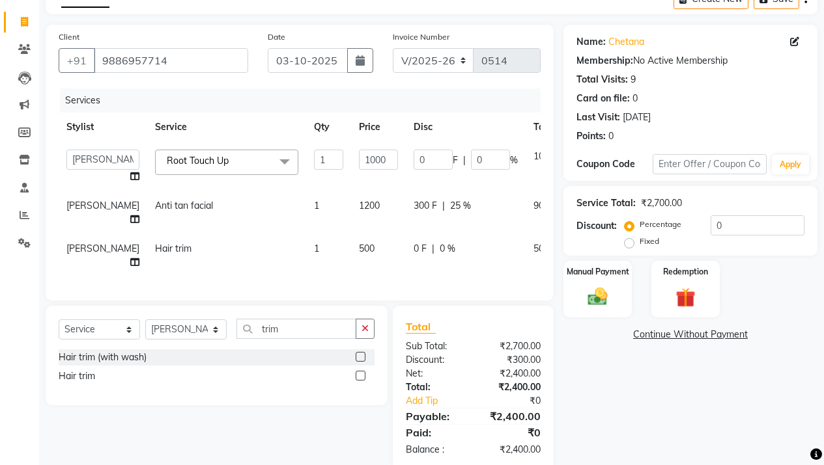
click at [413, 159] on div "0 F | 0 %" at bounding box center [465, 160] width 104 height 20
click at [413, 161] on input "0" at bounding box center [432, 160] width 39 height 20
type input "200"
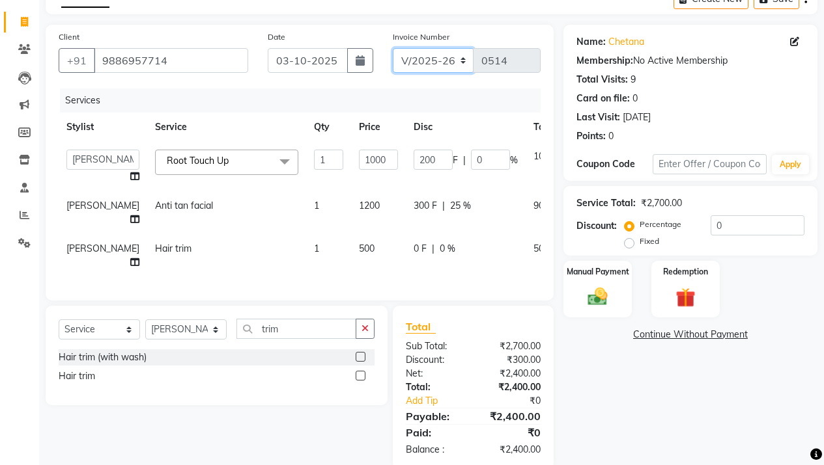
click at [437, 61] on select "V/2025 V/2025-26" at bounding box center [433, 60] width 81 height 25
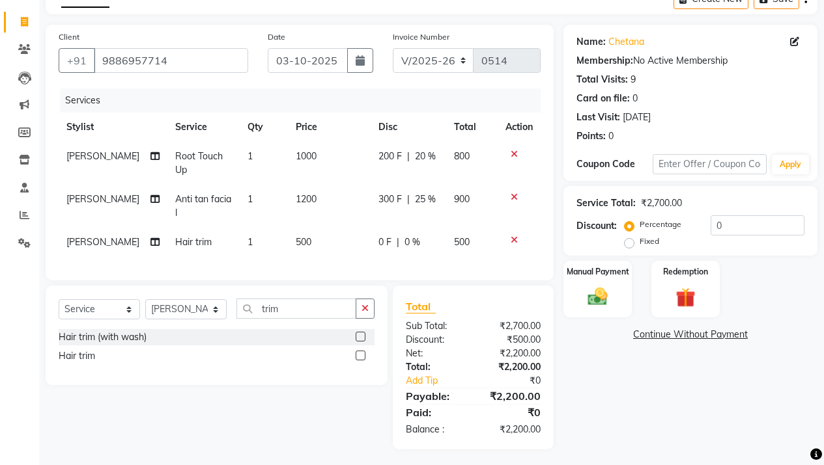
click at [400, 155] on div "200 F | 20 %" at bounding box center [408, 157] width 60 height 14
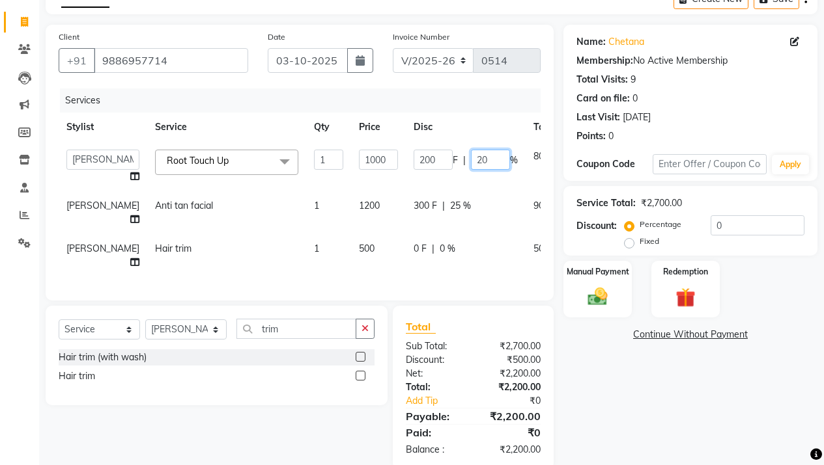
click at [471, 160] on input "20" at bounding box center [490, 160] width 39 height 20
click at [445, 143] on tr "Aarsh Rawal Aishwarya Rawal Anita Rawal Jyoti Dhade Nisha Priti Varsha Root Tou…" at bounding box center [332, 166] width 547 height 49
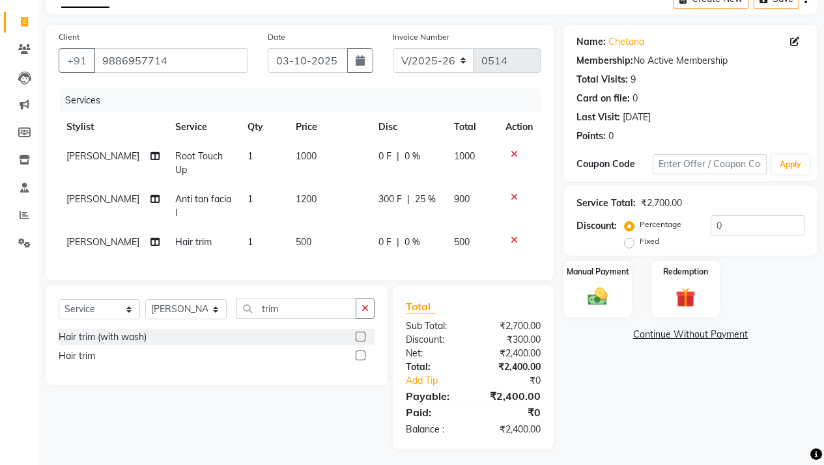
click at [411, 162] on span "0 %" at bounding box center [412, 157] width 16 height 14
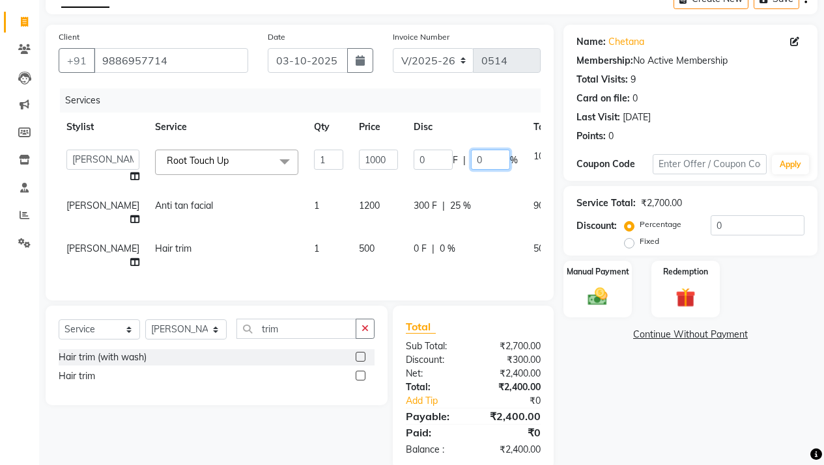
click at [471, 161] on input "0" at bounding box center [490, 160] width 39 height 20
type input "10"
click at [426, 102] on div "Services" at bounding box center [305, 101] width 490 height 24
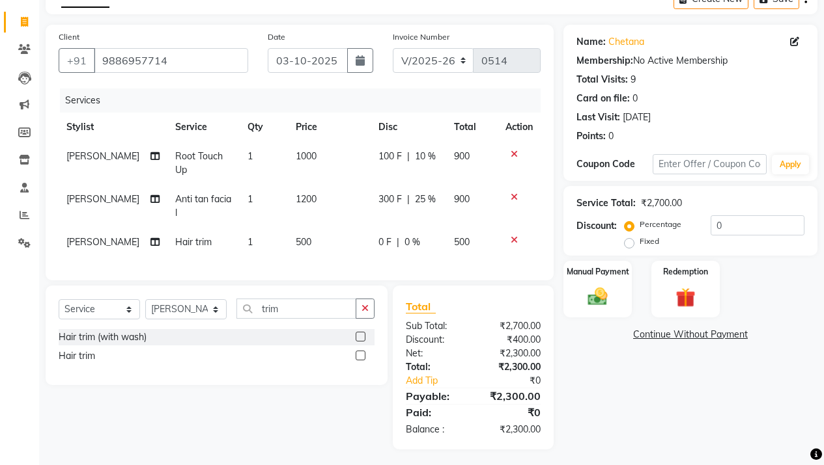
click at [436, 149] on td "100 F | 10 %" at bounding box center [408, 163] width 76 height 43
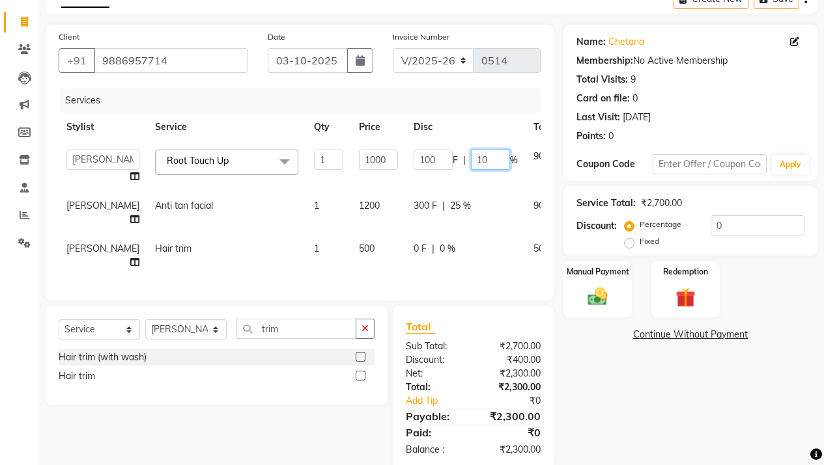
click at [471, 157] on input "10" at bounding box center [490, 160] width 39 height 20
click at [438, 122] on th "Disc" at bounding box center [466, 127] width 120 height 29
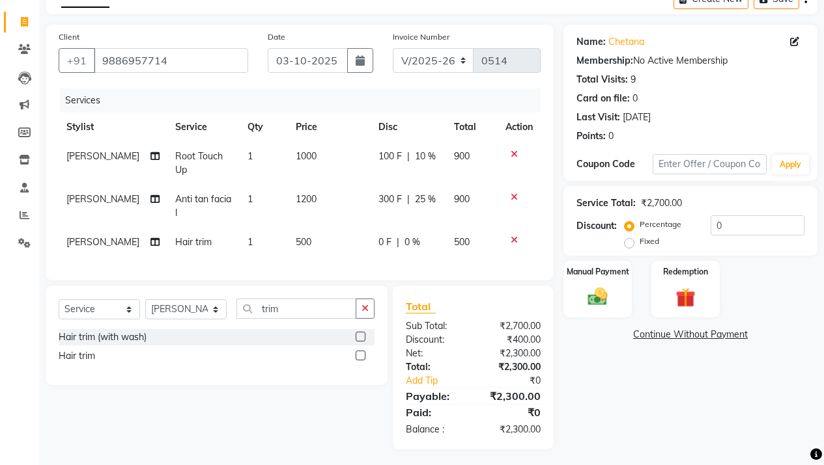
click at [301, 234] on td "500" at bounding box center [329, 242] width 83 height 29
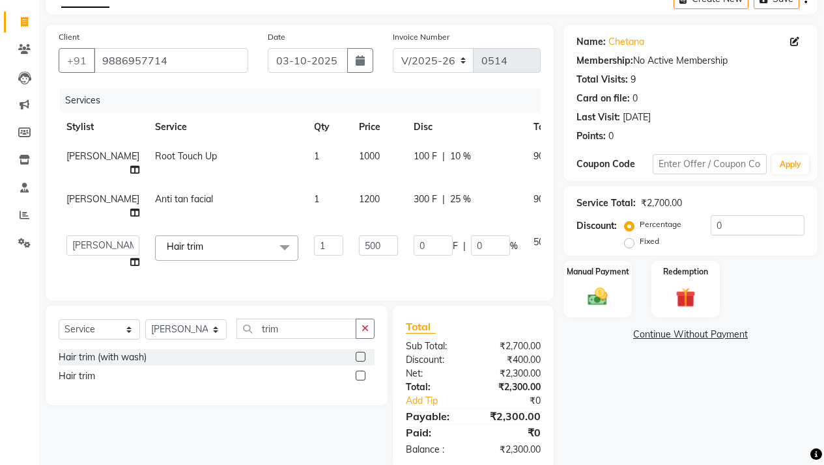
click at [351, 228] on td "1200" at bounding box center [378, 206] width 55 height 43
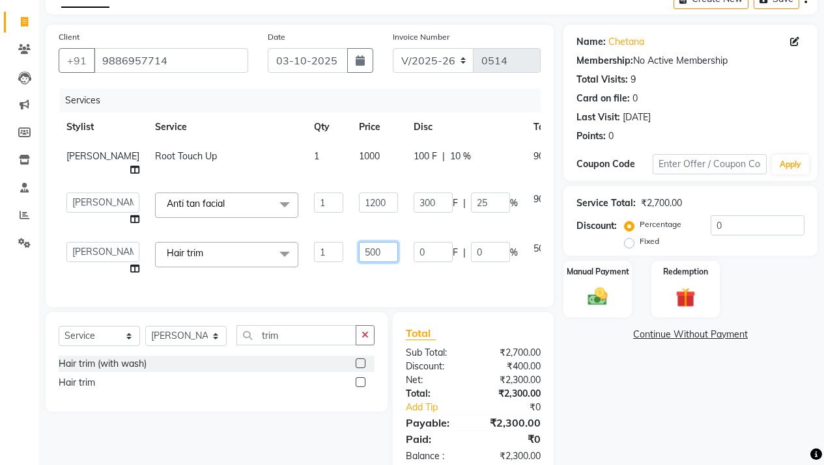
click at [359, 262] on input "500" at bounding box center [378, 252] width 39 height 20
type input "1000"
click at [391, 294] on div "Services Stylist Service Qty Price Disc Total Action Aarsh Rawal Root Touch Up …" at bounding box center [300, 192] width 482 height 206
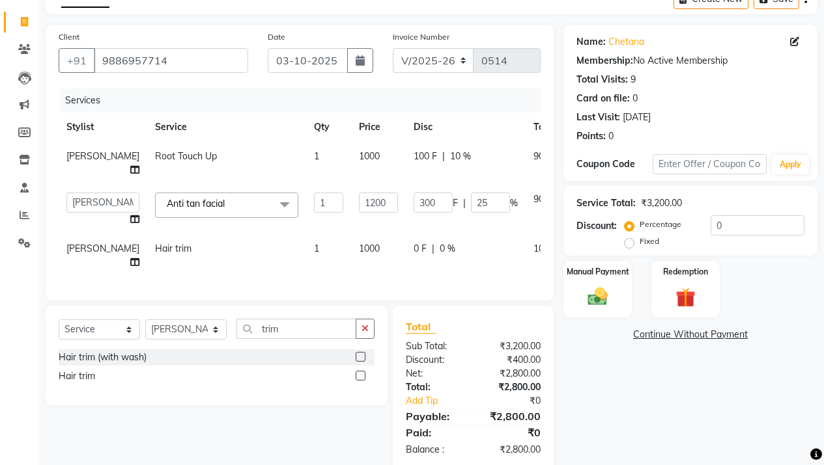
click at [439, 256] on span "0 %" at bounding box center [447, 249] width 16 height 14
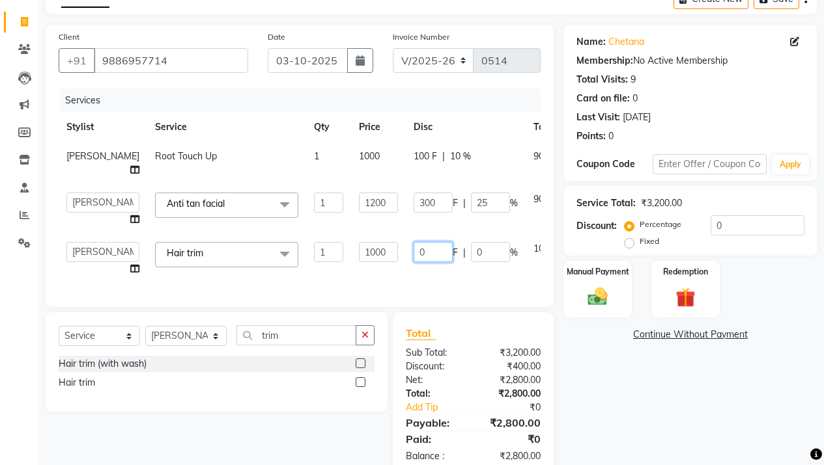
click at [413, 262] on input "0" at bounding box center [432, 252] width 39 height 20
type input "200"
click at [443, 294] on div "Services Stylist Service Qty Price Disc Total Action Aarsh Rawal Root Touch Up …" at bounding box center [300, 192] width 482 height 206
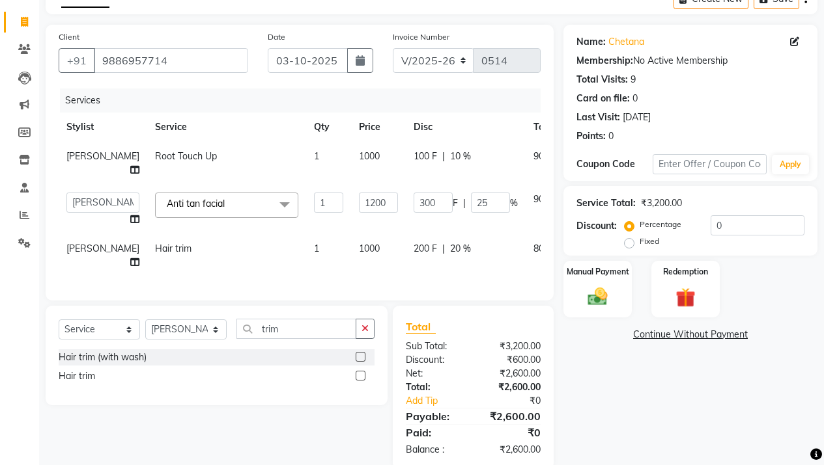
click at [413, 256] on span "200 F" at bounding box center [424, 249] width 23 height 14
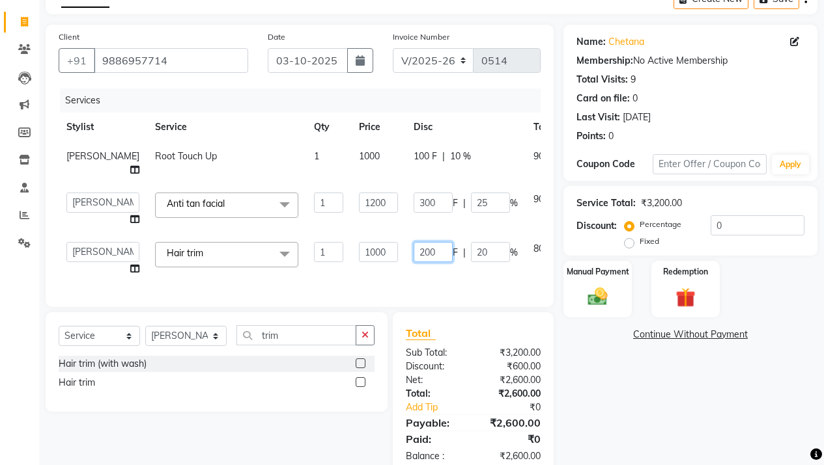
click at [413, 262] on input "200" at bounding box center [432, 252] width 39 height 20
type input "300"
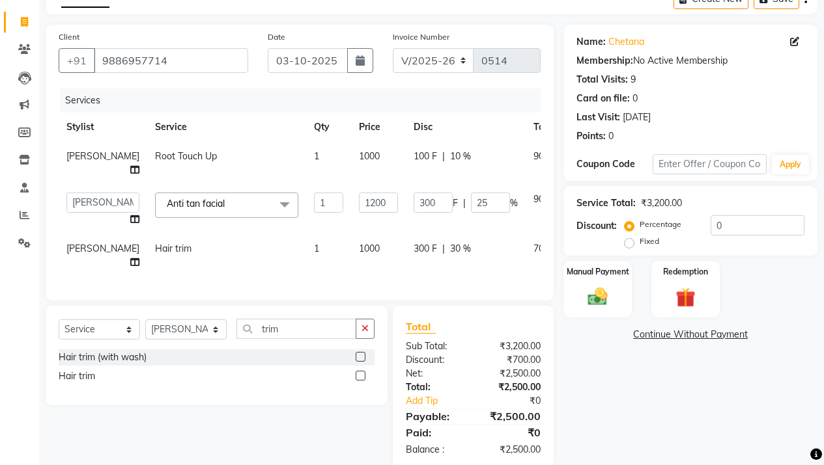
click at [413, 277] on td "300 F | 30 %" at bounding box center [466, 255] width 120 height 43
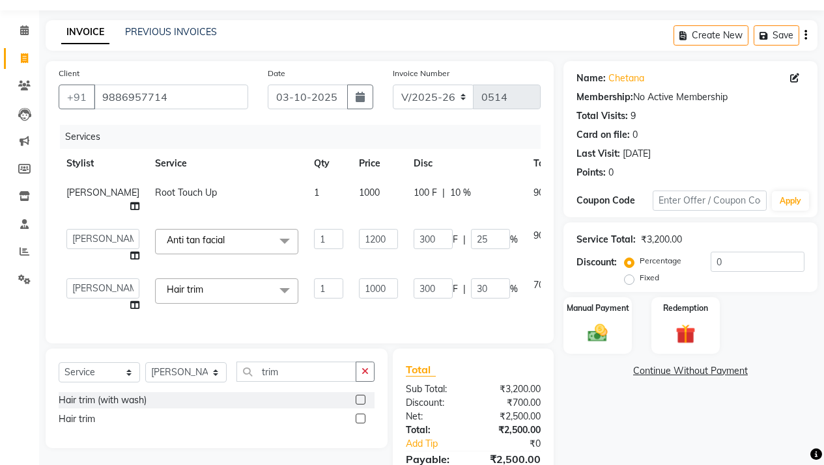
scroll to position [32, 0]
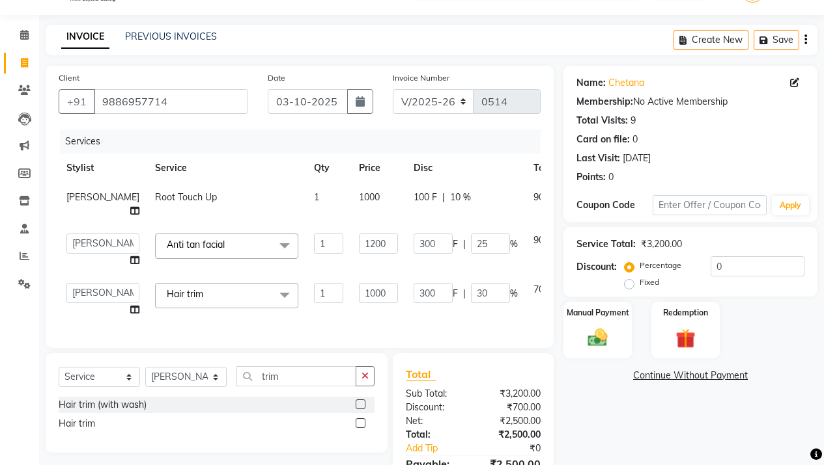
click at [201, 309] on span "Hair trim x" at bounding box center [226, 295] width 143 height 25
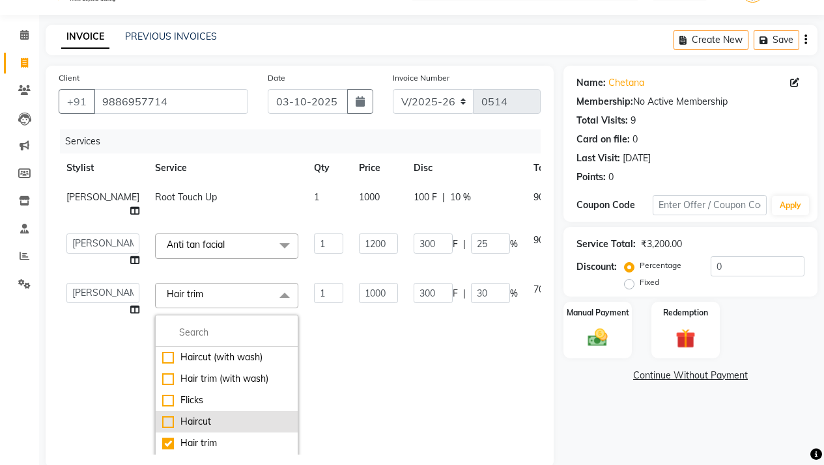
click at [184, 429] on div "Haircut" at bounding box center [226, 422] width 129 height 14
checkbox input "true"
checkbox input "false"
type input "0"
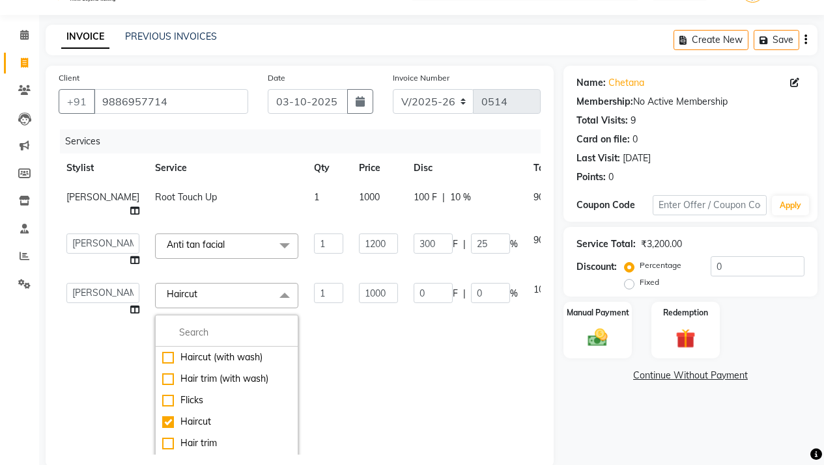
click at [271, 308] on span at bounding box center [284, 295] width 26 height 25
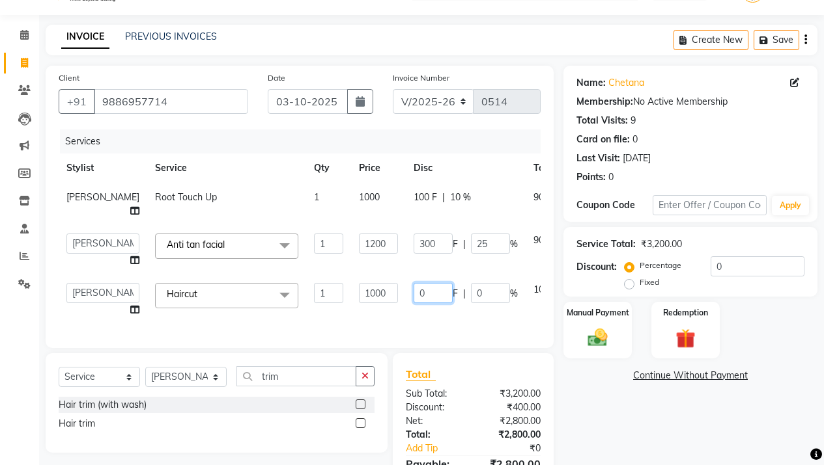
click at [413, 303] on input "0" at bounding box center [432, 293] width 39 height 20
type input "300"
click at [634, 428] on div "Name: Chetana Membership: No Active Membership Total Visits: 9 Card on file: 0 …" at bounding box center [695, 292] width 264 height 452
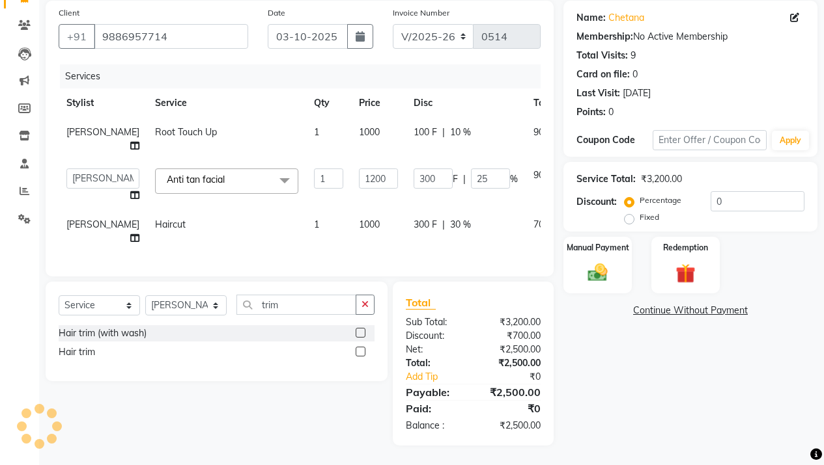
scroll to position [134, 0]
click at [584, 236] on div "Manual Payment" at bounding box center [597, 265] width 71 height 59
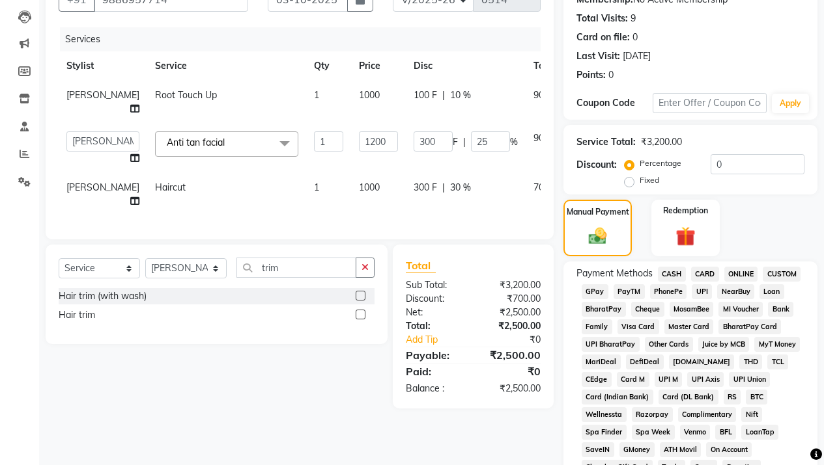
click at [600, 294] on span "GPay" at bounding box center [594, 291] width 27 height 15
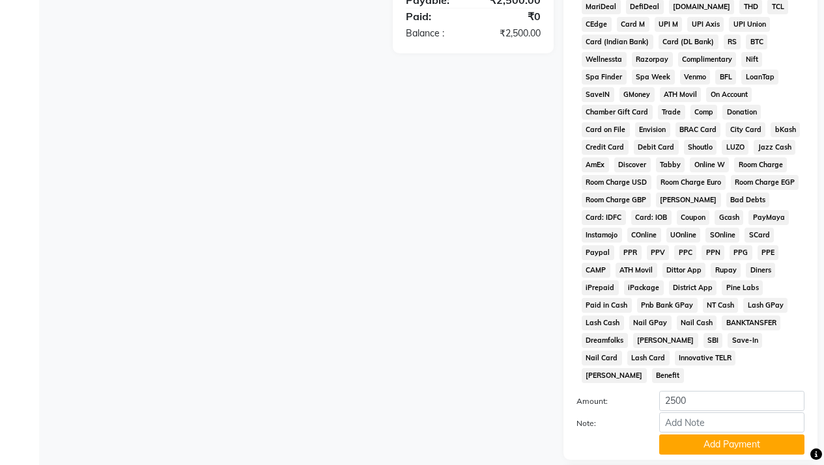
scroll to position [564, 0]
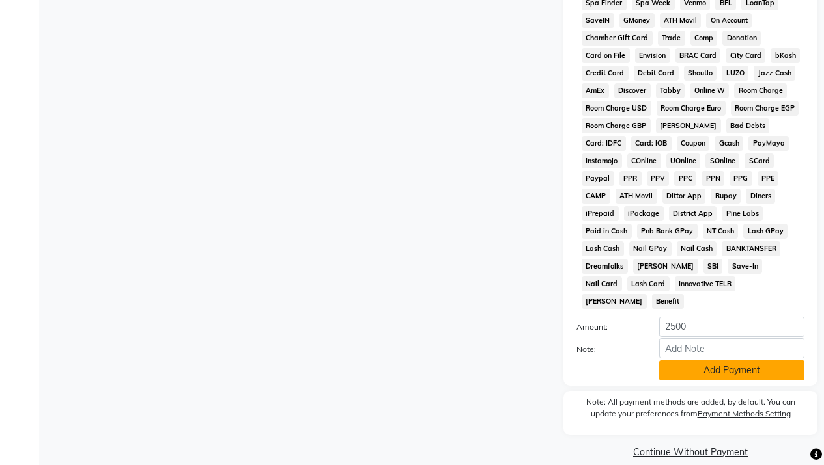
click at [704, 361] on button "Add Payment" at bounding box center [731, 371] width 145 height 20
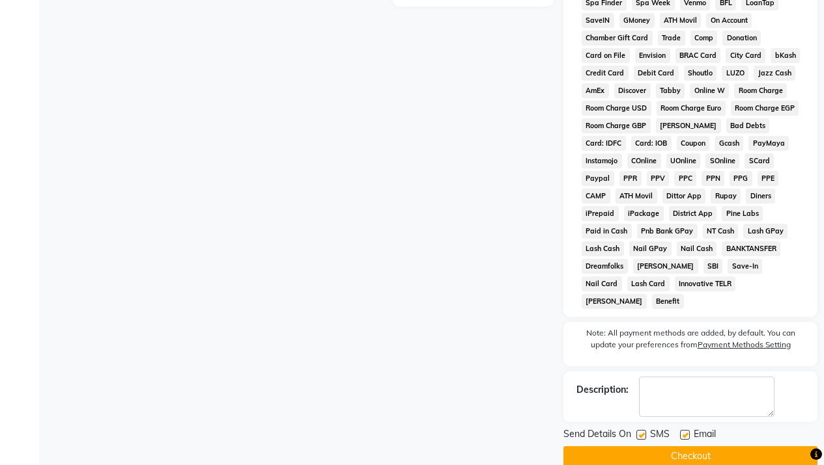
click at [719, 447] on button "Checkout" at bounding box center [690, 457] width 254 height 20
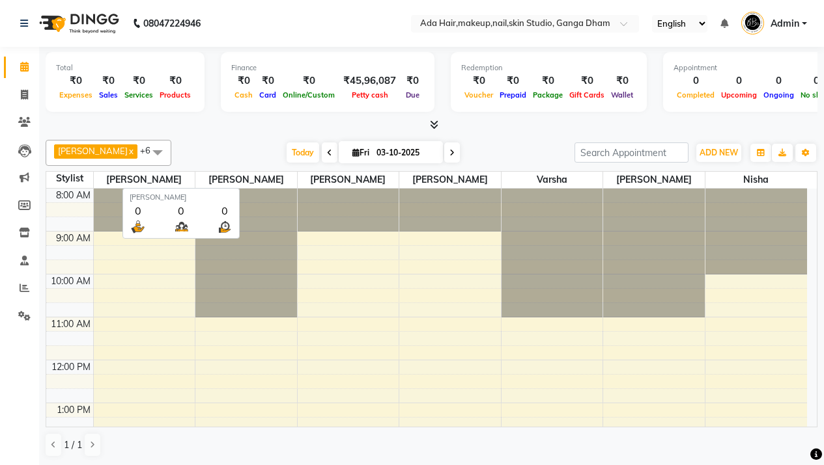
scroll to position [130, 0]
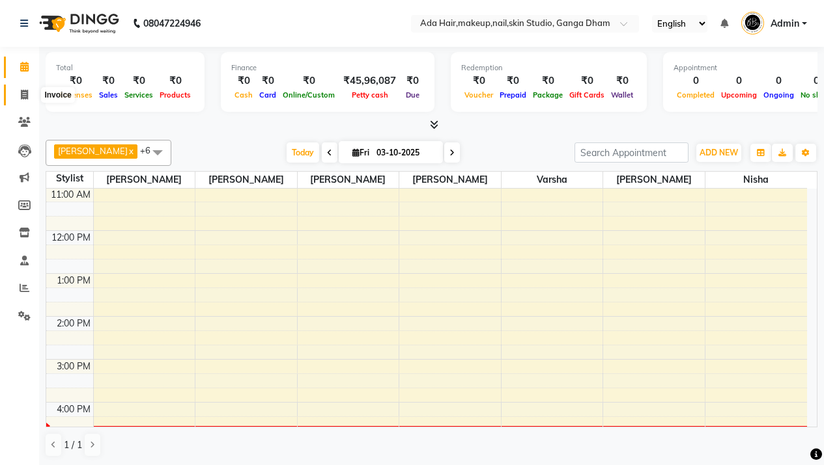
click at [29, 97] on span at bounding box center [24, 95] width 23 height 15
select select "748"
select select "service"
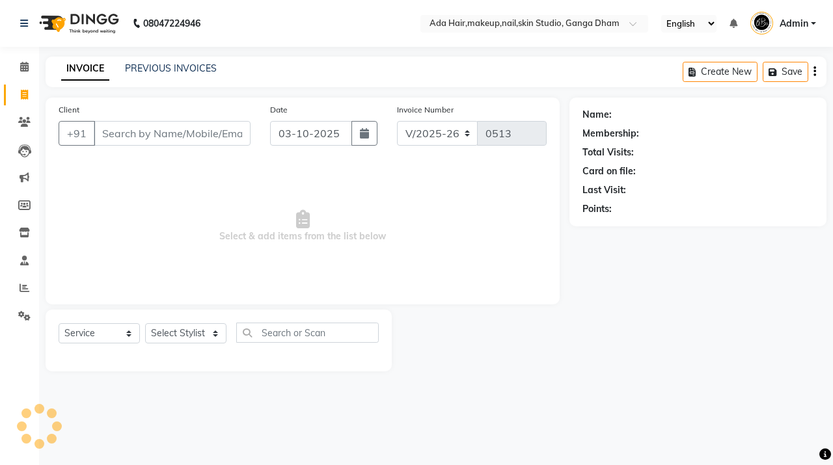
select select "11917"
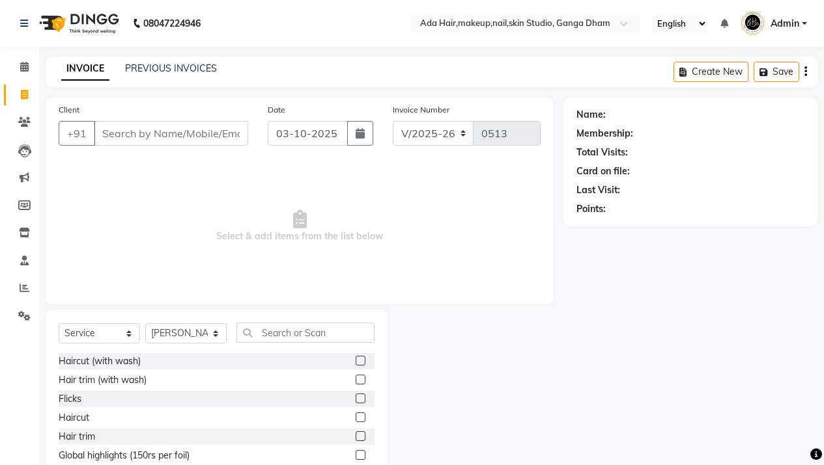
click at [321, 317] on div "Select Service Product Membership Package Voucher Prepaid Gift Card Select Styl…" at bounding box center [217, 406] width 342 height 192
click at [324, 330] on input "text" at bounding box center [305, 333] width 138 height 20
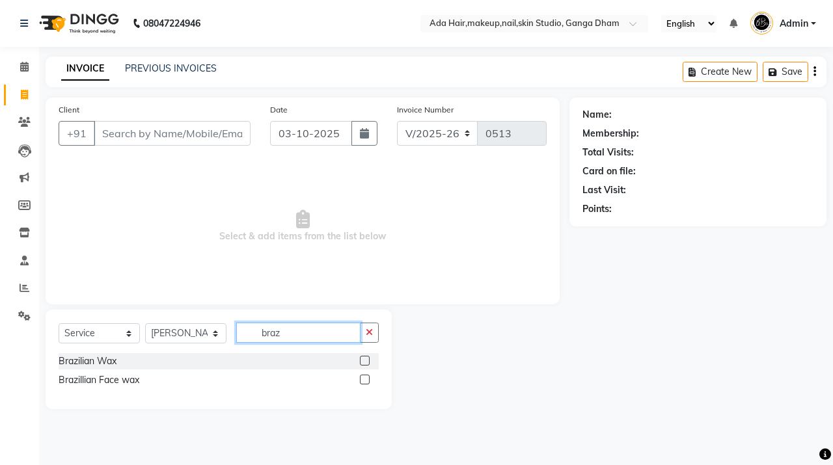
type input "braz"
click at [365, 380] on label at bounding box center [365, 380] width 10 height 10
click at [365, 380] on input "checkbox" at bounding box center [364, 380] width 8 height 8
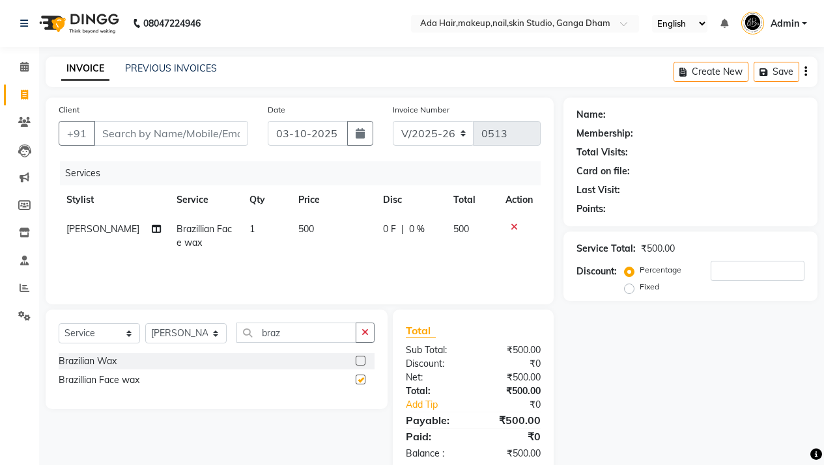
click at [331, 346] on div "Select Service Product Membership Package Voucher Prepaid Gift Card Select Styl…" at bounding box center [217, 338] width 316 height 31
checkbox input "false"
click at [328, 335] on input "braz" at bounding box center [296, 333] width 120 height 20
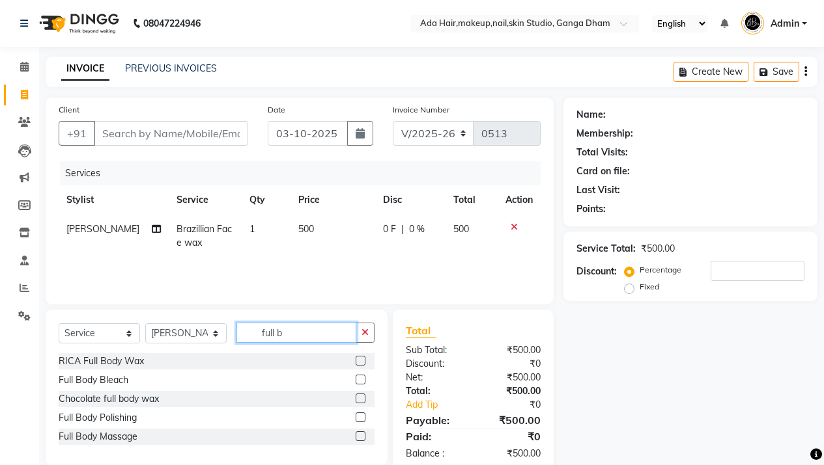
scroll to position [3, 0]
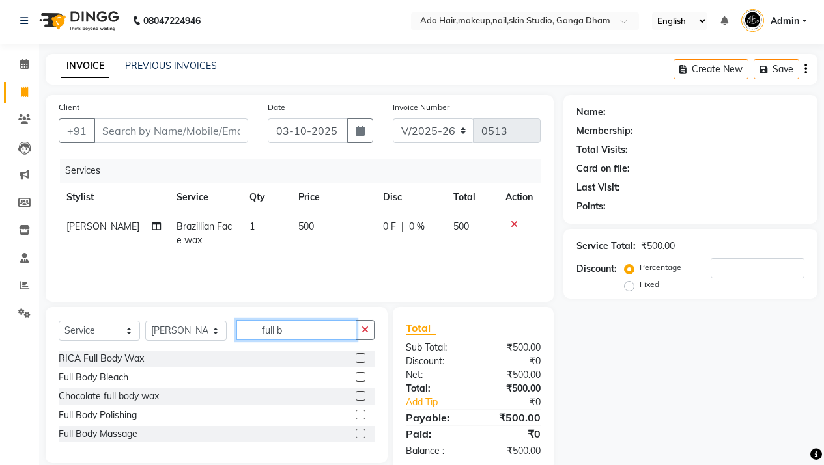
type input "full b"
click at [297, 322] on input "full b" at bounding box center [296, 330] width 120 height 20
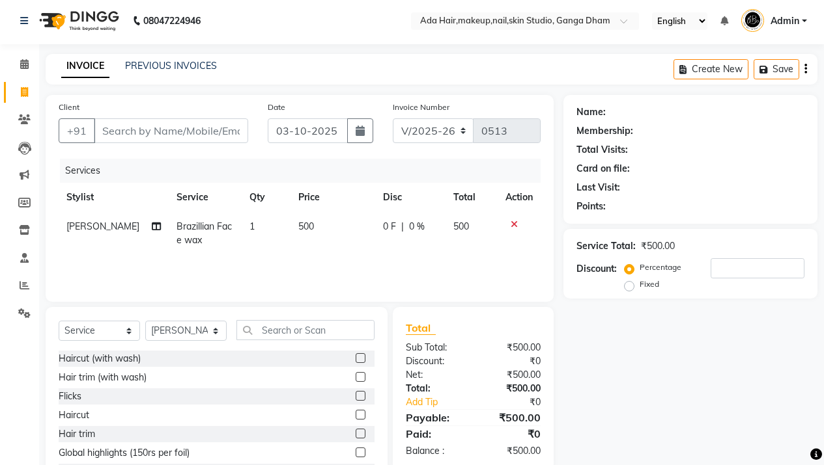
click at [708, 358] on div "Name: Membership: Total Visits: Card on file: Last Visit: Points: Service Total…" at bounding box center [695, 297] width 264 height 404
click at [494, 38] on nav "08047224946 Select Location × Ada Hair,makeup,nail,skin Studio, Ganga Dham Engl…" at bounding box center [412, 20] width 824 height 47
click at [290, 327] on input "text" at bounding box center [305, 330] width 138 height 20
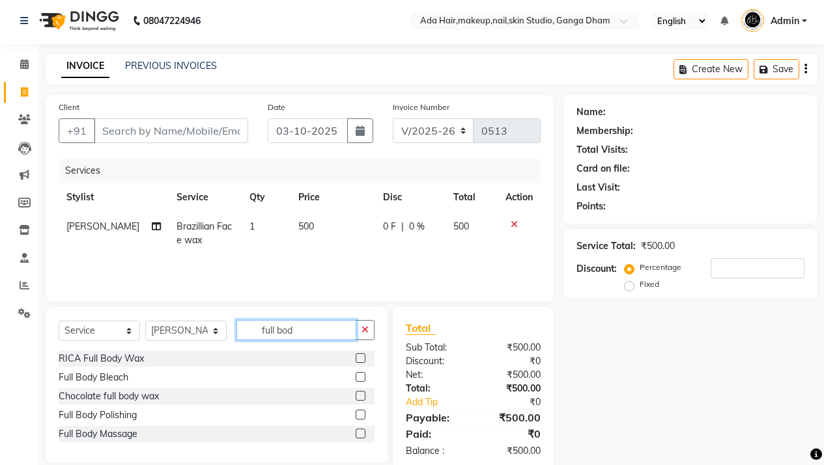
type input "full bod"
click at [360, 393] on label at bounding box center [360, 396] width 10 height 10
click at [360, 393] on input "checkbox" at bounding box center [359, 397] width 8 height 8
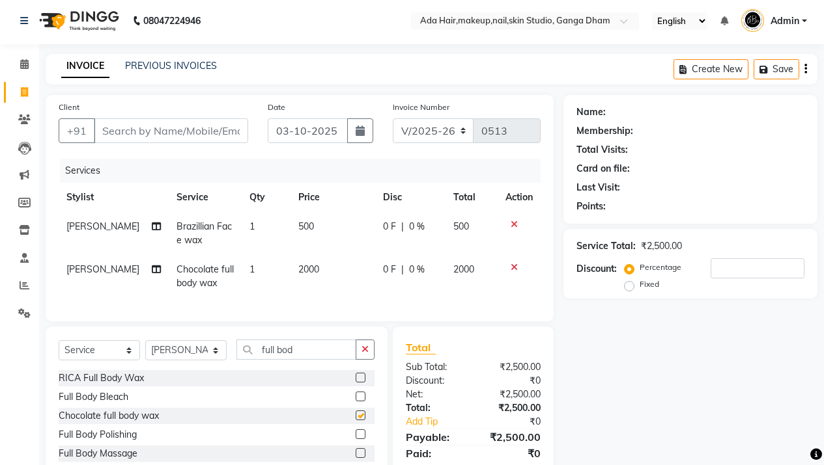
checkbox input "false"
click at [382, 247] on td "0 F | 0 %" at bounding box center [410, 233] width 70 height 43
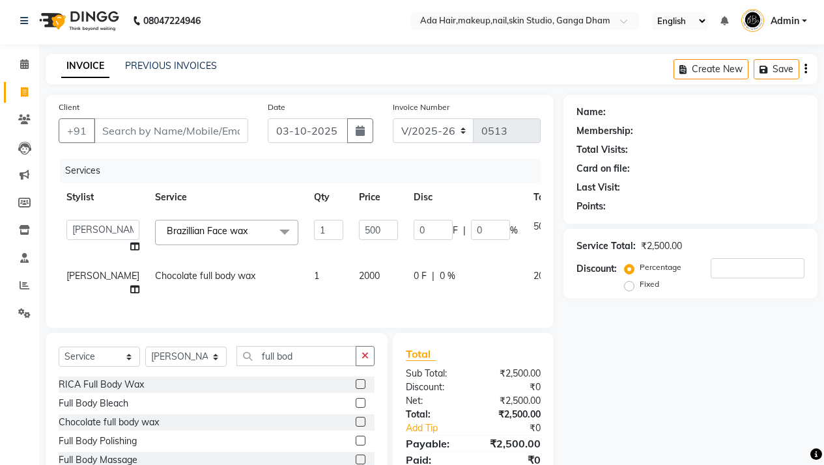
click at [413, 281] on div "0 F | 0 %" at bounding box center [465, 277] width 104 height 14
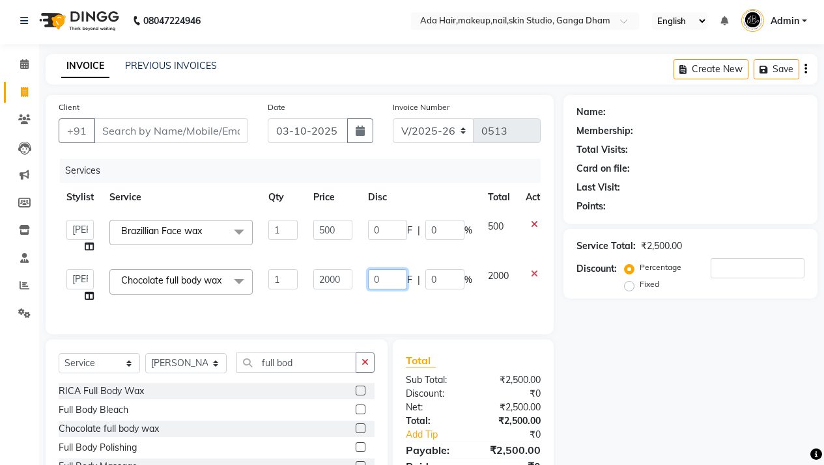
click at [378, 276] on input "0" at bounding box center [387, 280] width 39 height 20
type input "600"
click at [447, 311] on td "600 F | 0 %" at bounding box center [420, 286] width 120 height 49
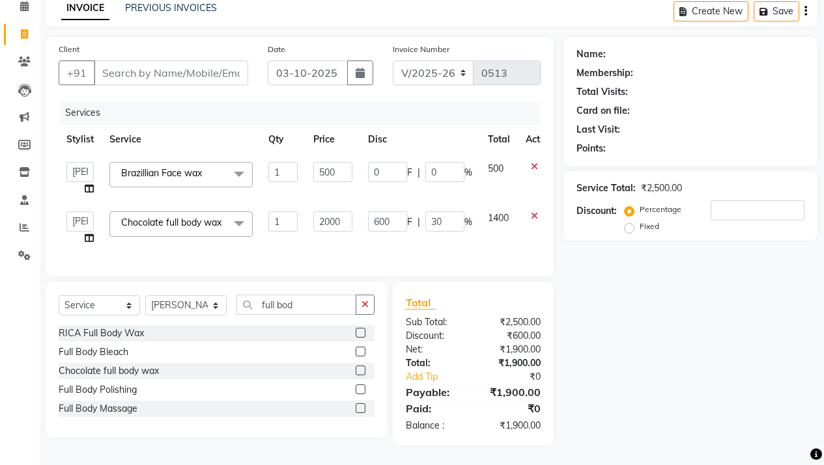
scroll to position [76, 0]
click at [313, 285] on div "Select Service Product Membership Package Voucher Prepaid Gift Card Select Styl…" at bounding box center [217, 360] width 342 height 156
click at [305, 309] on input "full bod" at bounding box center [296, 305] width 120 height 20
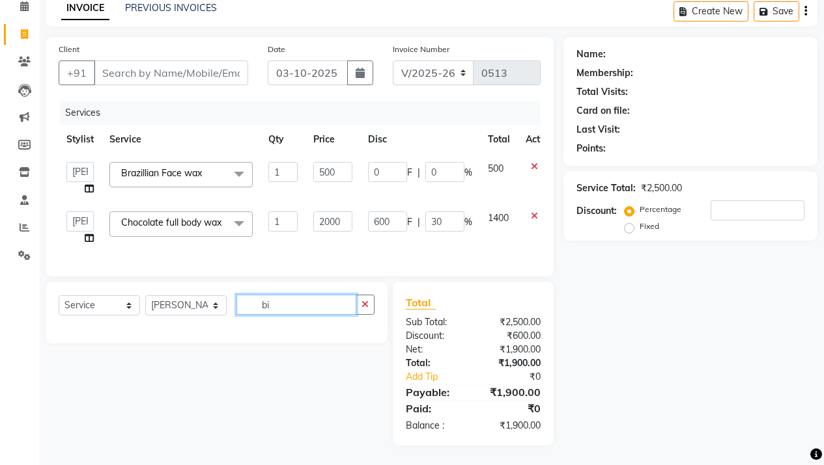
type input "b"
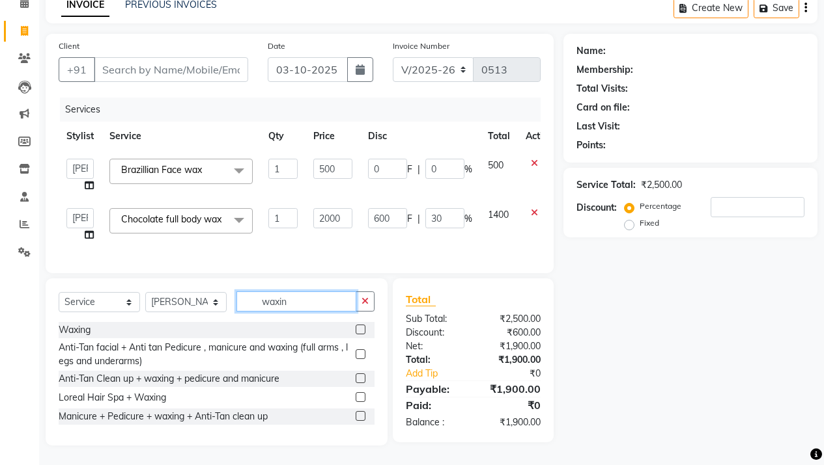
type input "waxin"
click at [363, 332] on label at bounding box center [360, 330] width 10 height 10
click at [363, 332] on input "checkbox" at bounding box center [359, 330] width 8 height 8
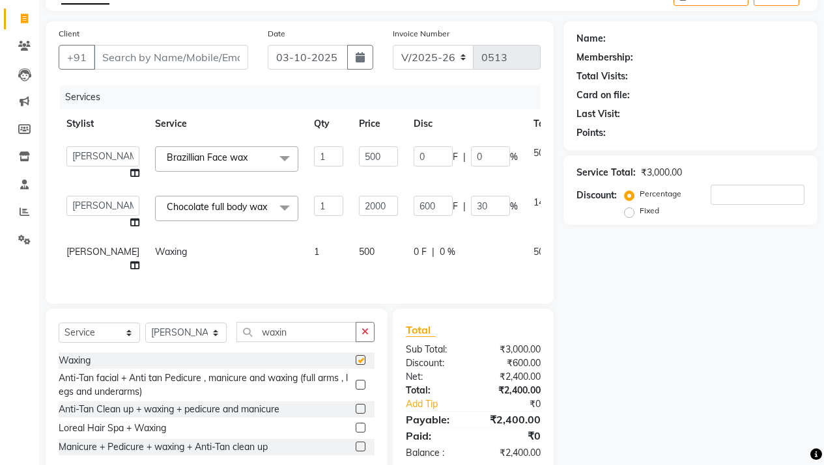
checkbox input "false"
click at [351, 258] on td "500" at bounding box center [378, 259] width 55 height 43
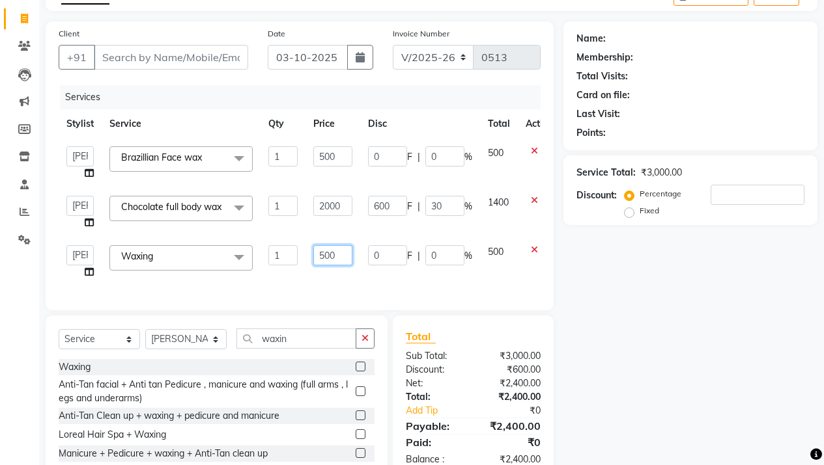
click at [345, 263] on input "500" at bounding box center [332, 255] width 39 height 20
type input "1200"
click at [372, 284] on td "0 F | 0 %" at bounding box center [420, 262] width 120 height 49
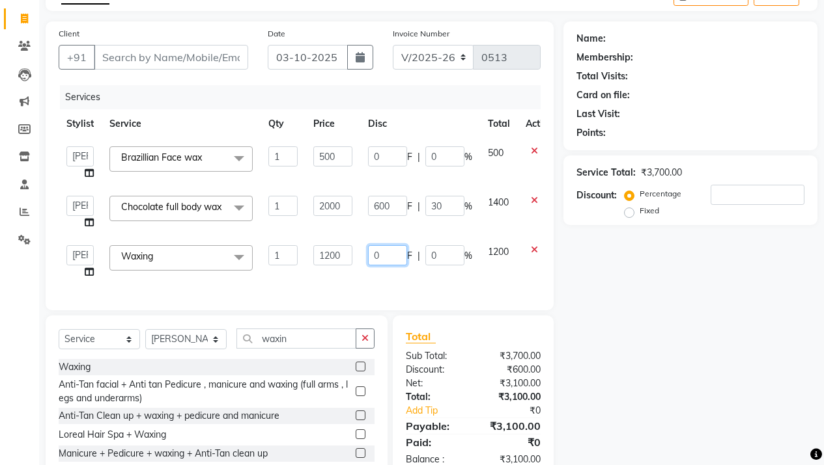
click at [380, 266] on input "0" at bounding box center [387, 255] width 39 height 20
type input "200"
click at [603, 295] on div "Name: Membership: Total Visits: Card on file: Last Visit: Points: Service Total…" at bounding box center [695, 252] width 264 height 462
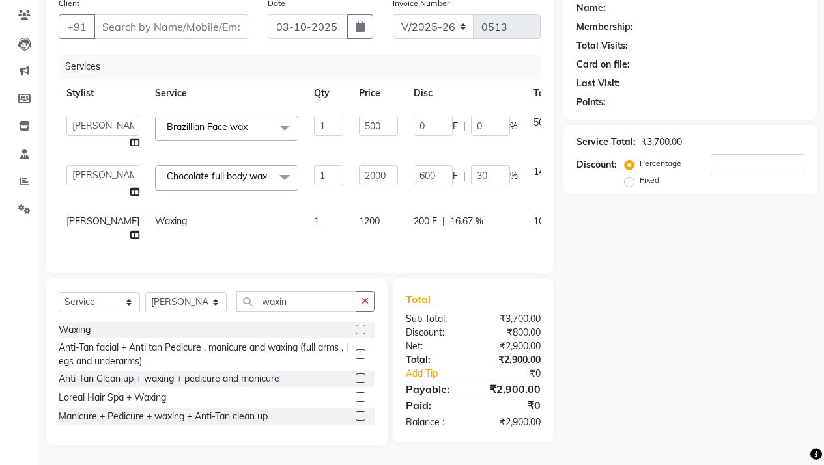
scroll to position [136, 0]
click at [413, 116] on input "0" at bounding box center [432, 126] width 39 height 20
type input "100"
click at [637, 212] on div "Name: Membership: Total Visits: Card on file: Last Visit: Points: Service Total…" at bounding box center [695, 218] width 264 height 455
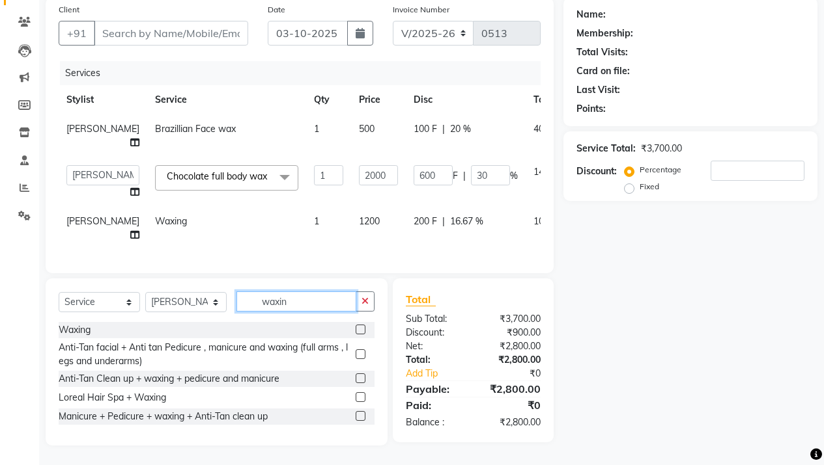
click at [278, 307] on input "waxin" at bounding box center [296, 302] width 120 height 20
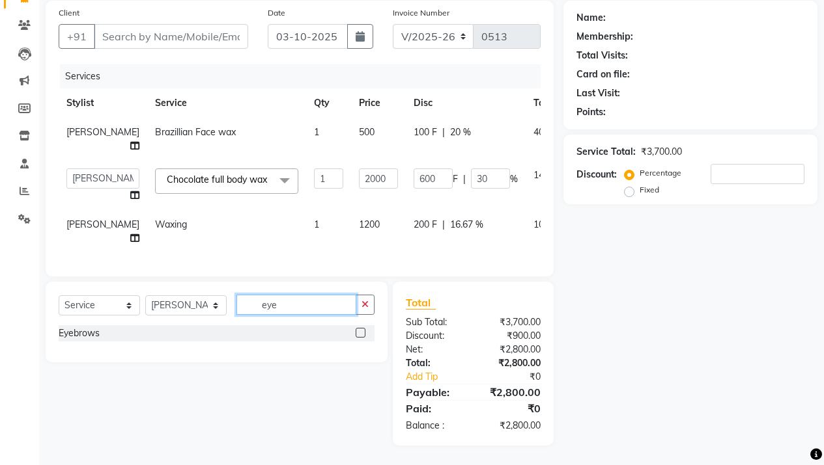
type input "eye"
click at [361, 336] on label at bounding box center [360, 333] width 10 height 10
click at [361, 336] on input "checkbox" at bounding box center [359, 333] width 8 height 8
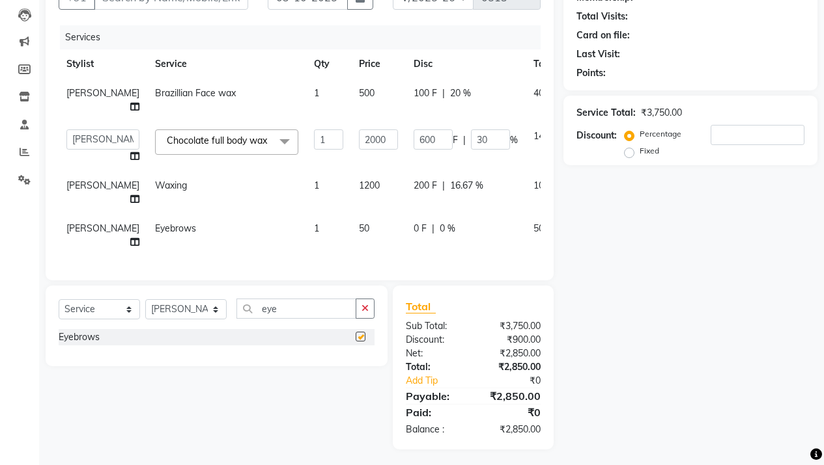
checkbox input "false"
click at [289, 319] on input "eye" at bounding box center [296, 309] width 120 height 20
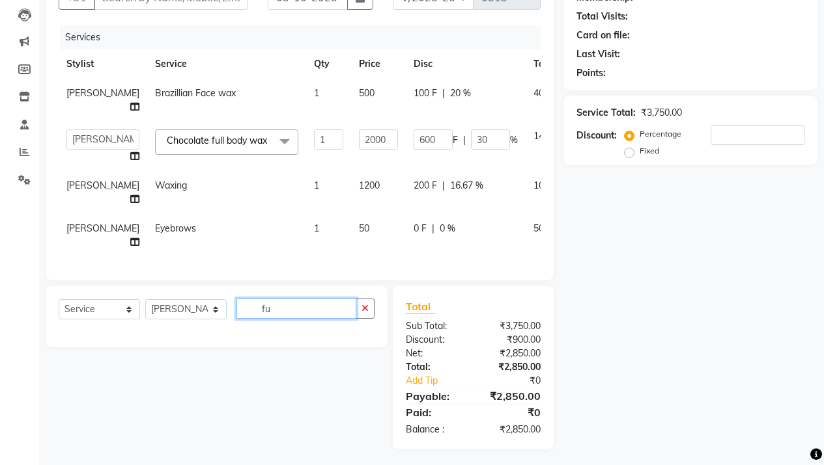
type input "f"
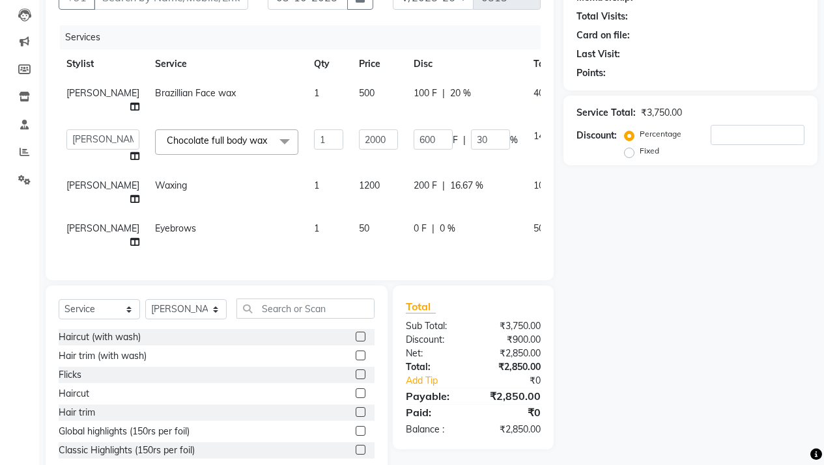
click at [359, 234] on span "50" at bounding box center [364, 229] width 10 height 12
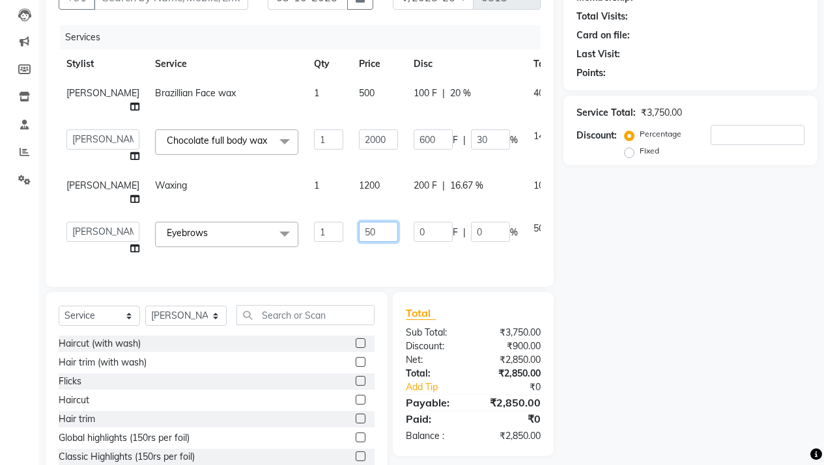
click at [359, 242] on input "50" at bounding box center [378, 232] width 39 height 20
type input "100"
click at [602, 328] on div "Name: Membership: Total Visits: Card on file: Last Visit: Points: Service Total…" at bounding box center [695, 223] width 264 height 523
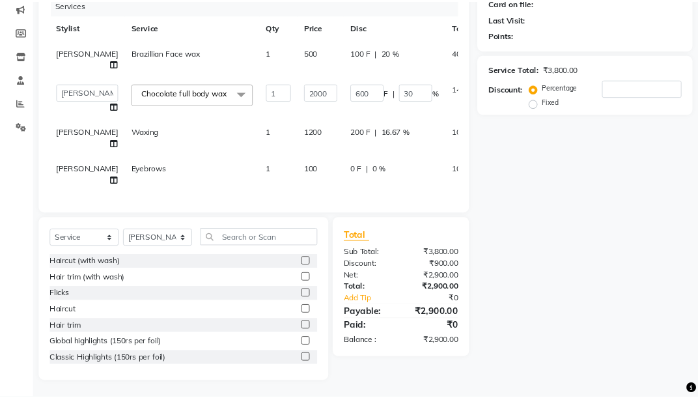
scroll to position [135, 0]
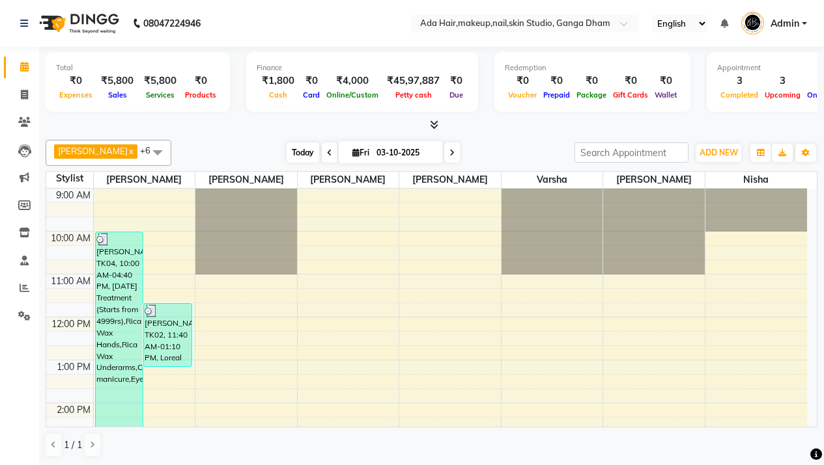
click at [292, 150] on span "Today" at bounding box center [302, 153] width 33 height 20
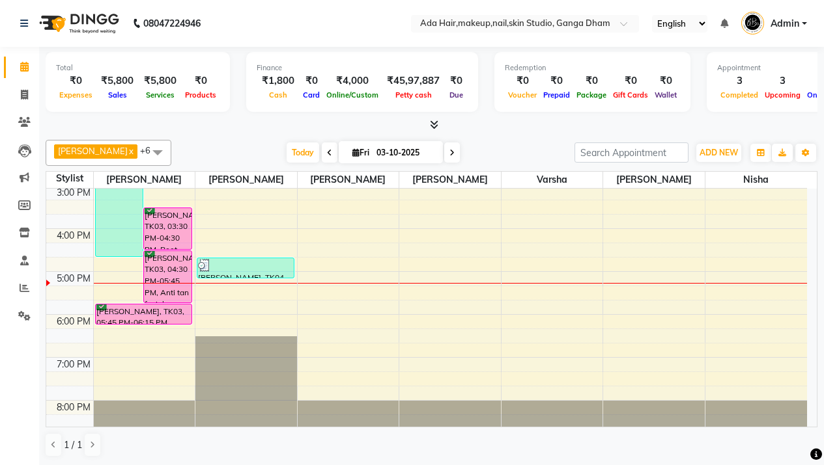
scroll to position [276, 0]
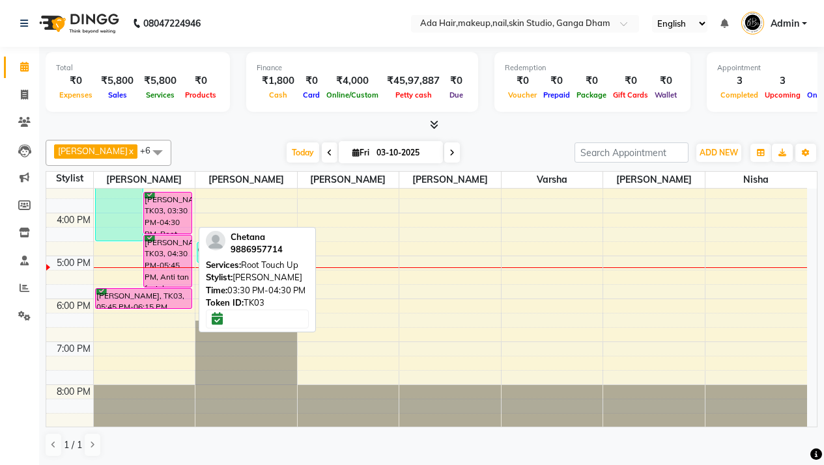
click at [168, 221] on div "Chetana, TK03, 03:30 PM-04:30 PM, Root Touch Up" at bounding box center [168, 213] width 48 height 41
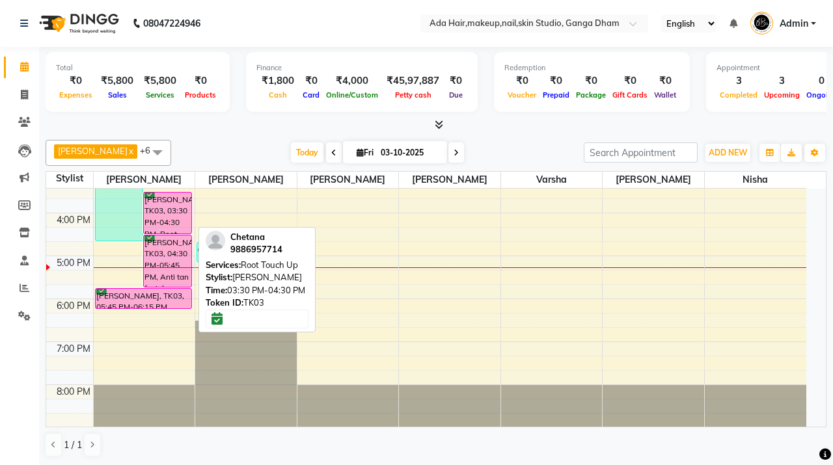
select select "6"
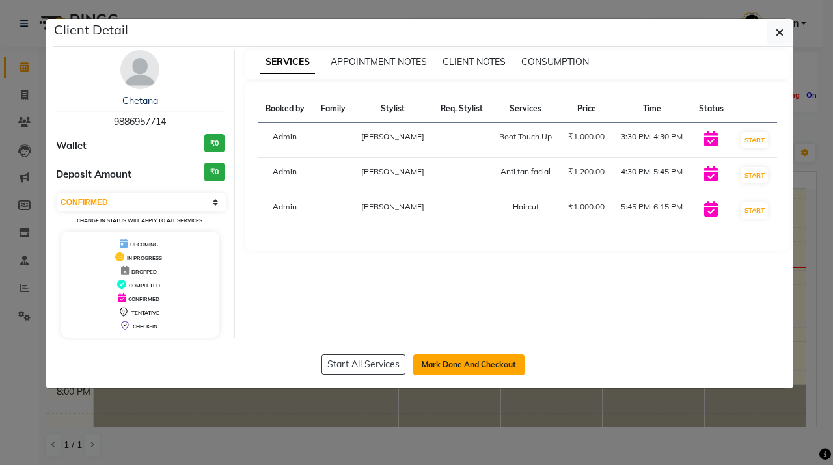
click at [452, 365] on button "Mark Done And Checkout" at bounding box center [468, 365] width 111 height 21
select select "748"
select select "service"
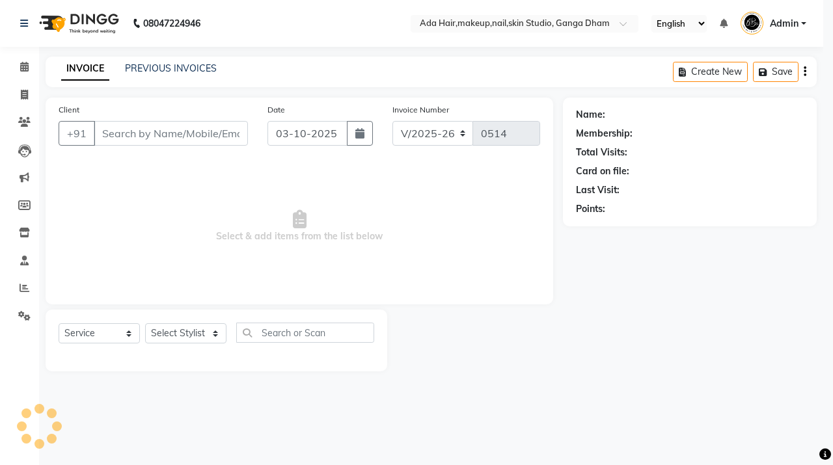
select select "select"
type input "9886957714"
select select "11917"
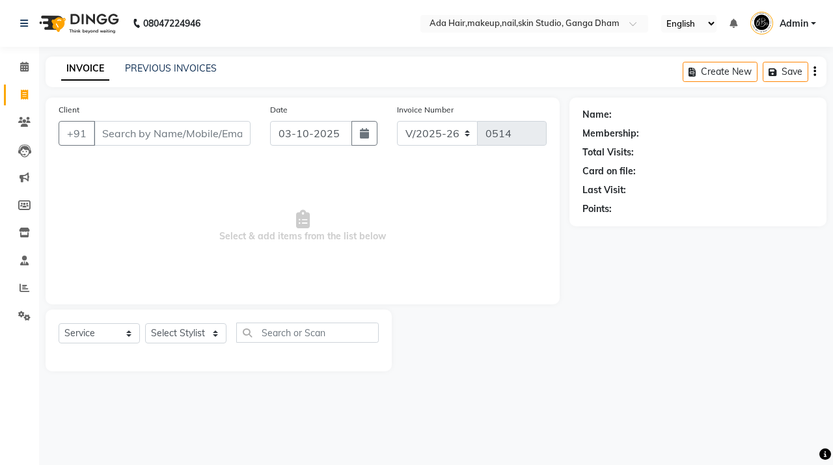
select select "748"
select select "service"
click at [102, 22] on img at bounding box center [77, 23] width 89 height 36
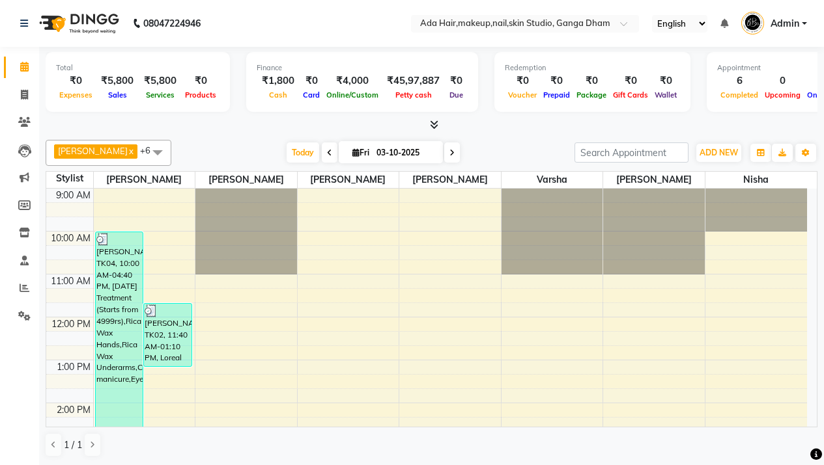
click at [446, 152] on span at bounding box center [452, 153] width 16 height 20
type input "04-10-2025"
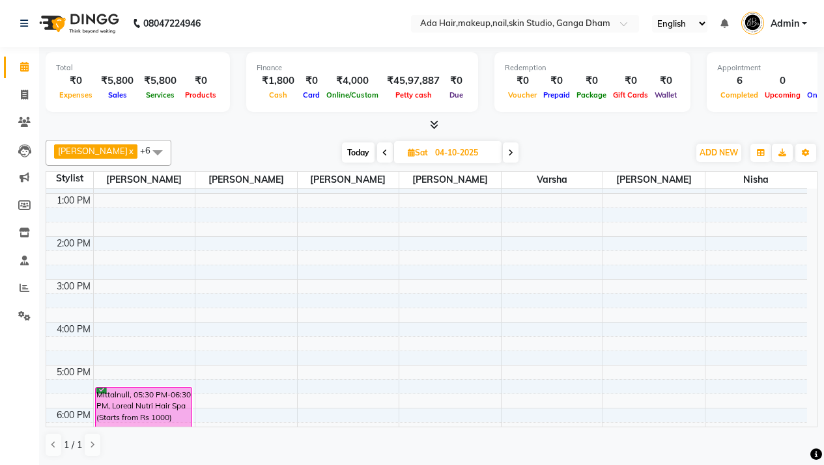
scroll to position [143, 0]
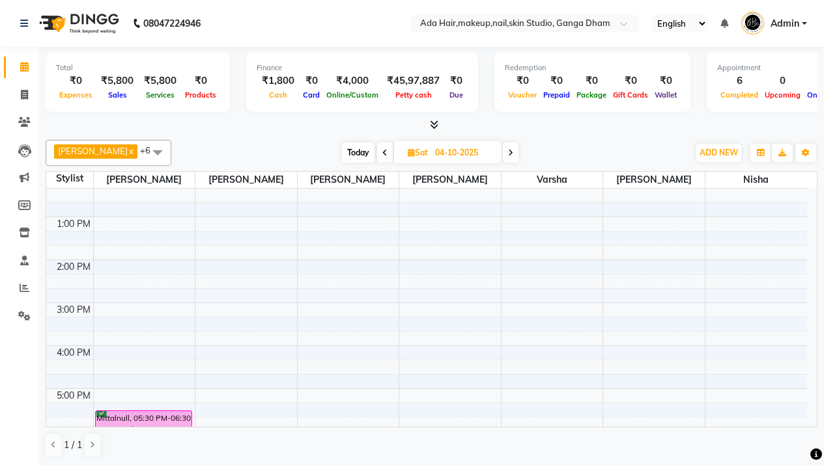
click at [104, 237] on div "9:00 AM 10:00 AM 11:00 AM 12:00 PM 1:00 PM 2:00 PM 3:00 PM 4:00 PM 5:00 PM 6:00…" at bounding box center [426, 303] width 760 height 515
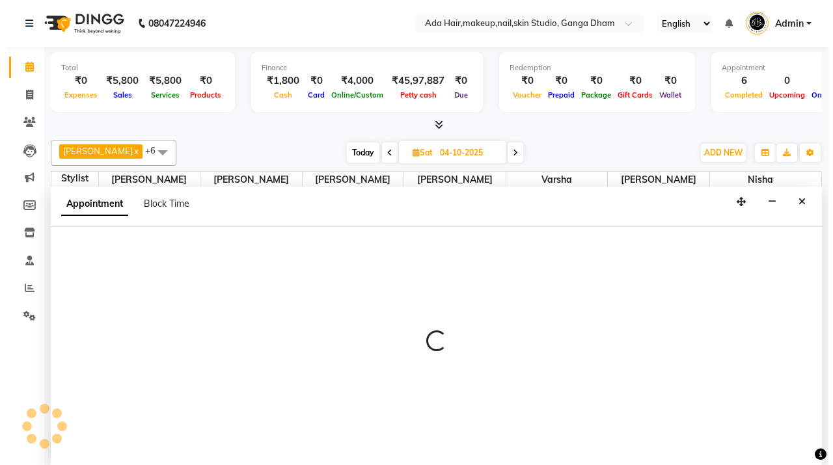
scroll to position [1, 0]
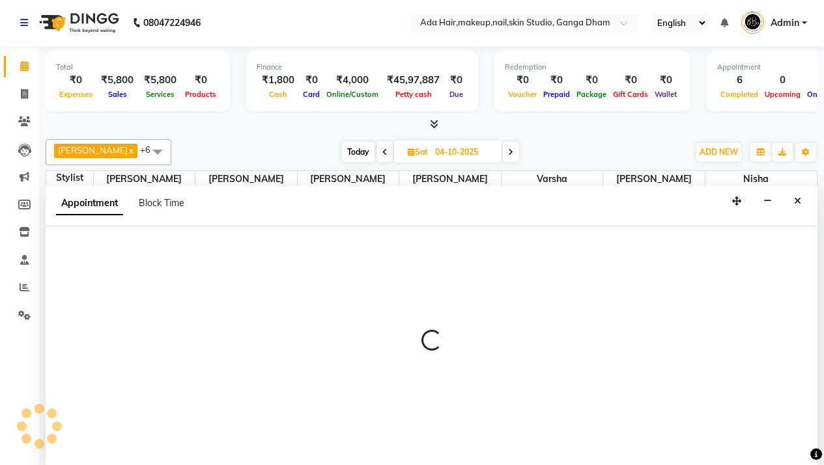
select select "11917"
select select "795"
select select "tentative"
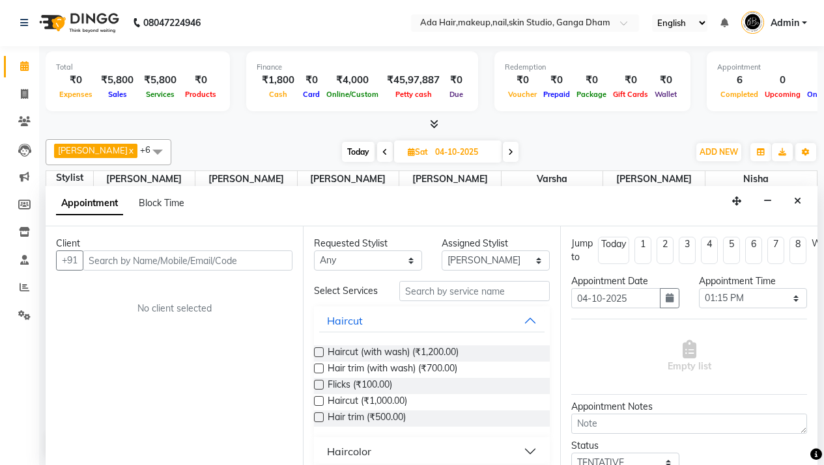
click at [230, 260] on input "text" at bounding box center [188, 261] width 210 height 20
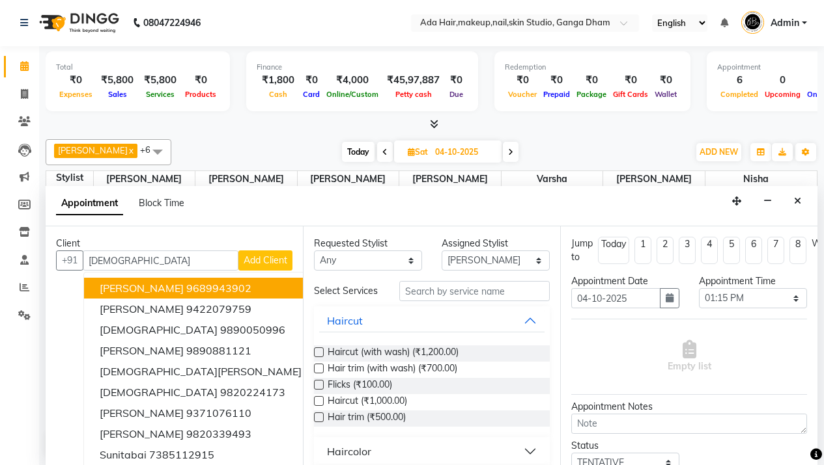
click at [204, 263] on input "sunita" at bounding box center [161, 261] width 156 height 20
click at [166, 260] on input "sunita" at bounding box center [161, 261] width 156 height 20
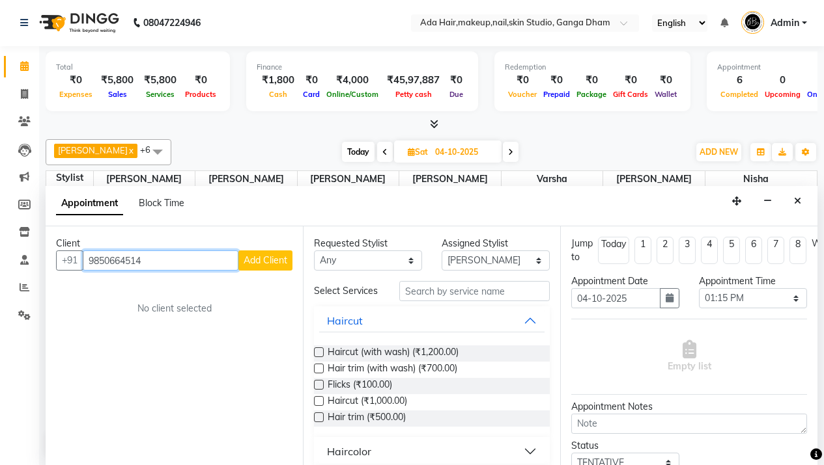
type input "9850664514"
click at [277, 262] on span "Add Client" at bounding box center [265, 261] width 44 height 12
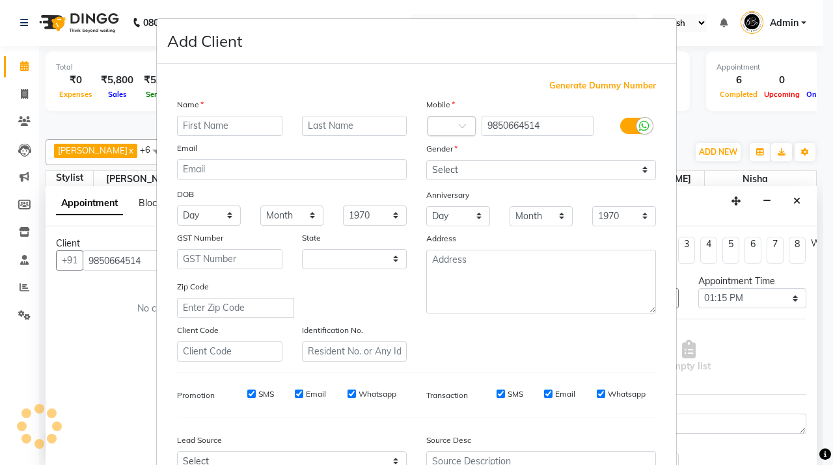
select select "22"
type input "Sunita"
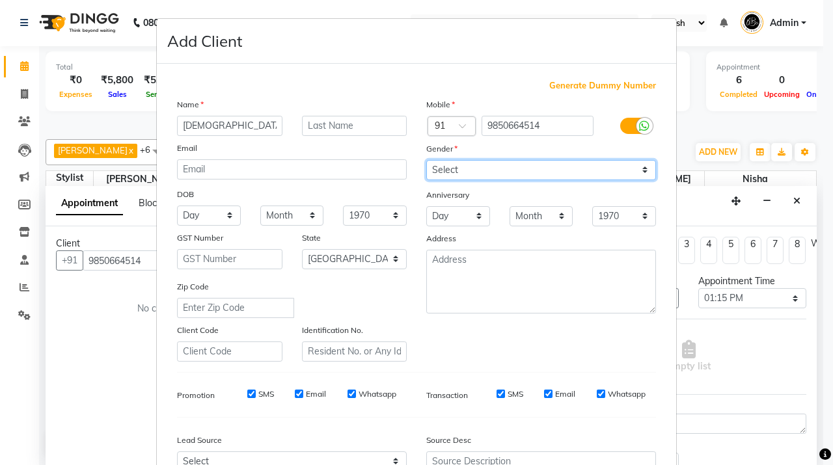
click at [488, 171] on select "Select Male Female Other Prefer Not To Say" at bounding box center [541, 170] width 230 height 20
select select "female"
click at [426, 160] on select "Select Male Female Other Prefer Not To Say" at bounding box center [541, 170] width 230 height 20
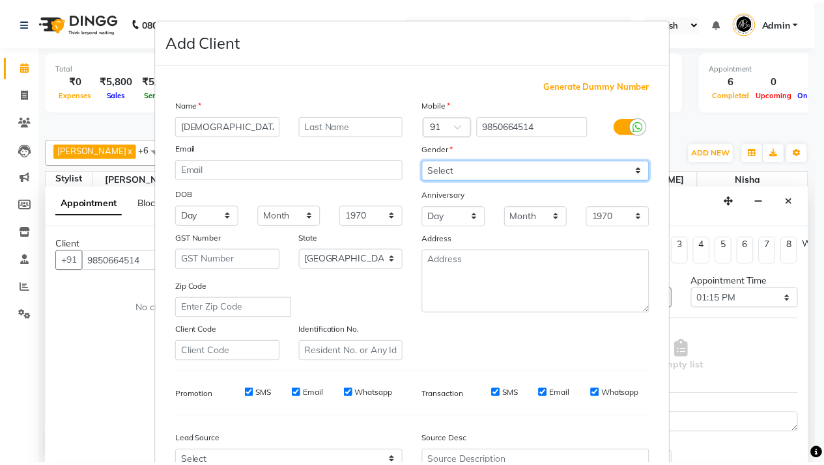
scroll to position [135, 0]
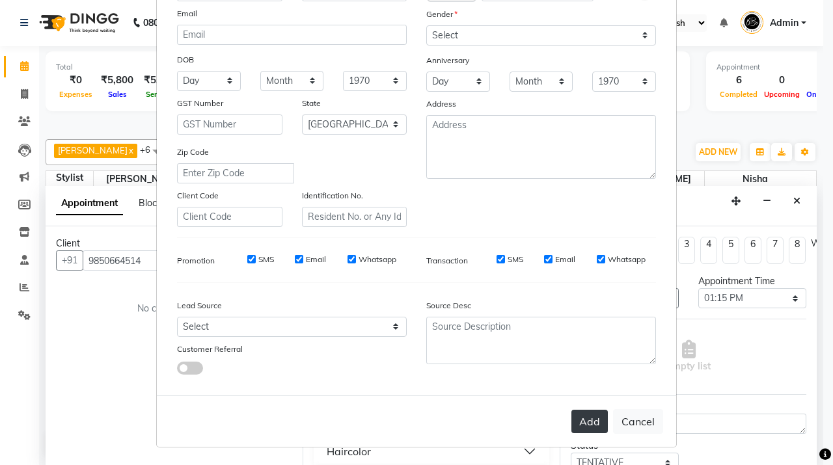
click at [592, 417] on button "Add" at bounding box center [590, 421] width 36 height 23
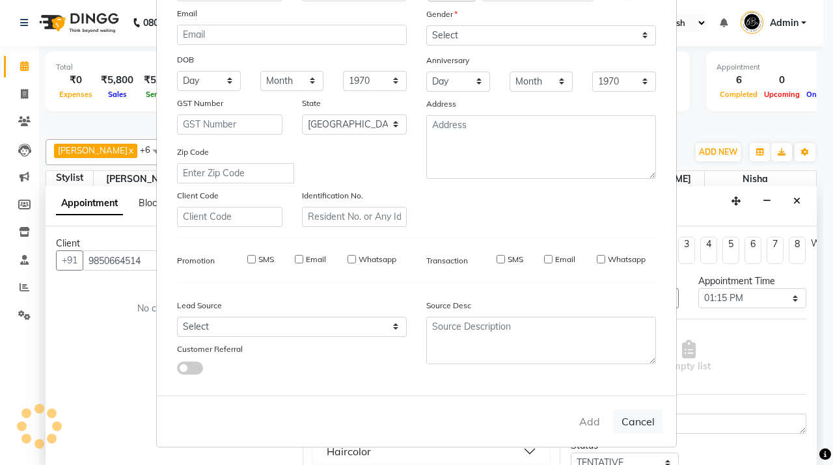
select select
select select "null"
select select
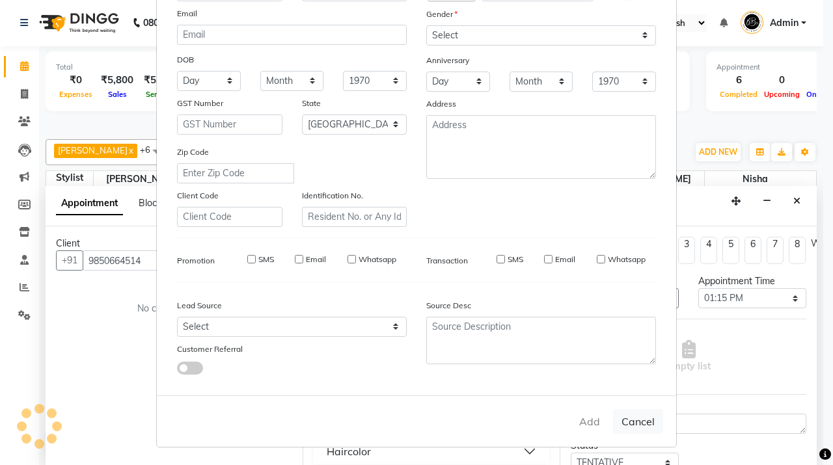
select select
checkbox input "false"
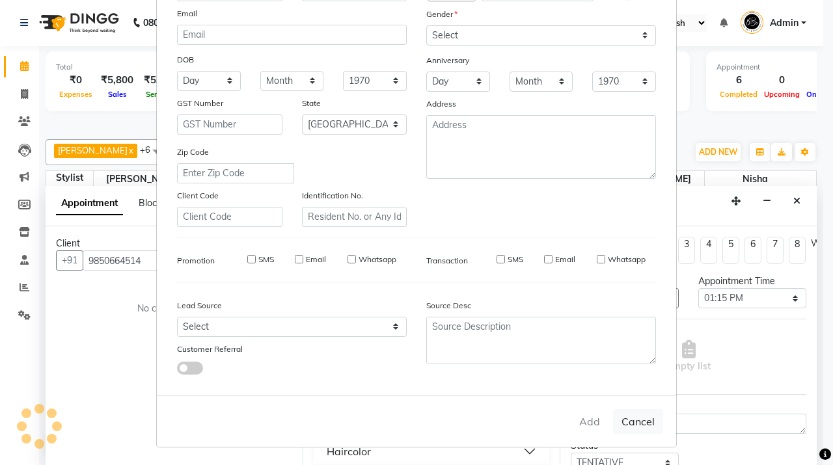
checkbox input "false"
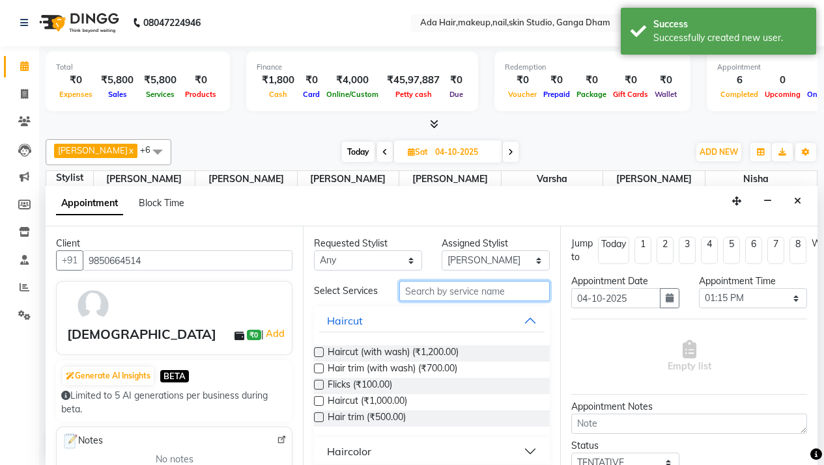
click at [448, 294] on input "text" at bounding box center [474, 291] width 150 height 20
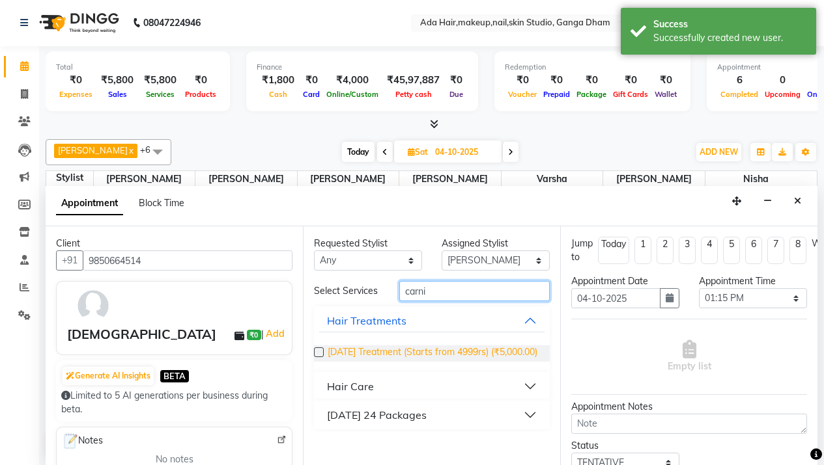
type input "carni"
click at [432, 348] on span "Carnival Treatment (Starts from 4999rs) (₹5,000.00)" at bounding box center [432, 354] width 210 height 16
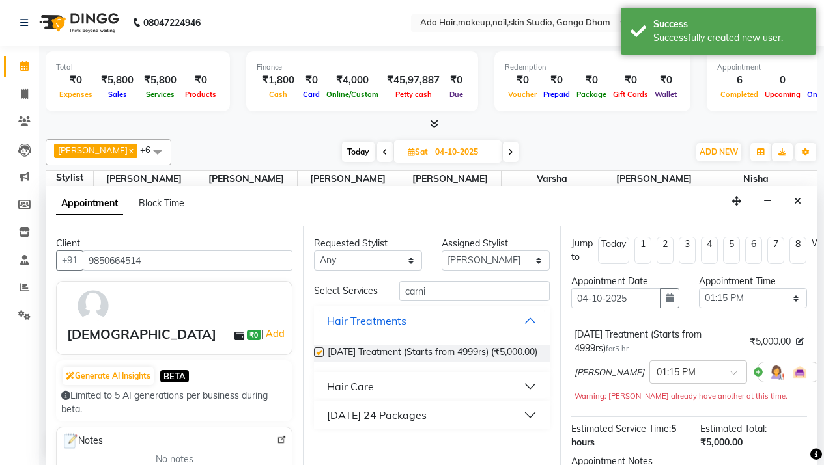
checkbox input "false"
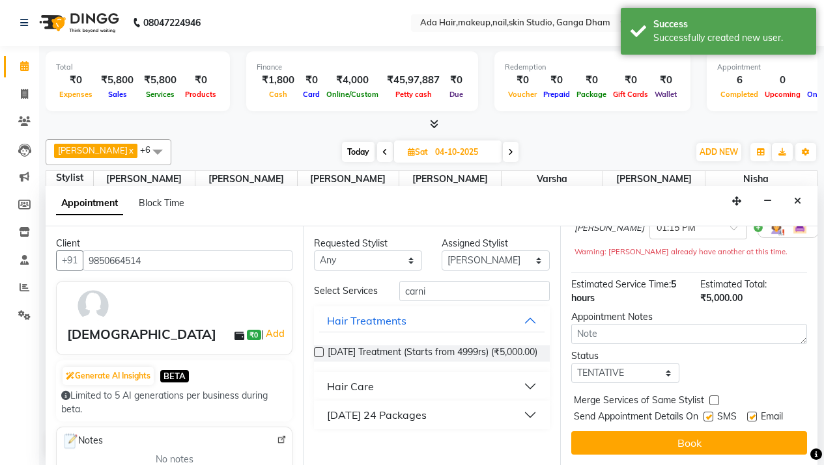
scroll to position [156, 0]
click at [651, 363] on select "Select TENTATIVE CONFIRM UPCOMING" at bounding box center [625, 373] width 108 height 20
select select "confirm booking"
click at [571, 363] on select "Select TENTATIVE CONFIRM UPCOMING" at bounding box center [625, 373] width 108 height 20
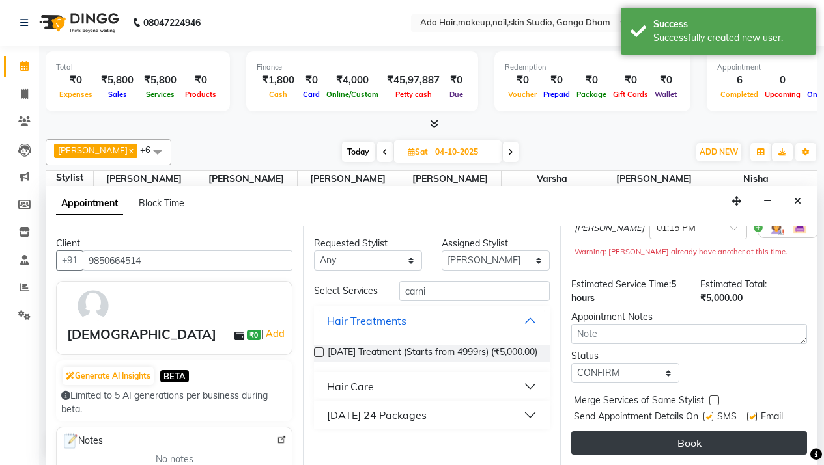
click at [680, 432] on button "Book" at bounding box center [689, 443] width 236 height 23
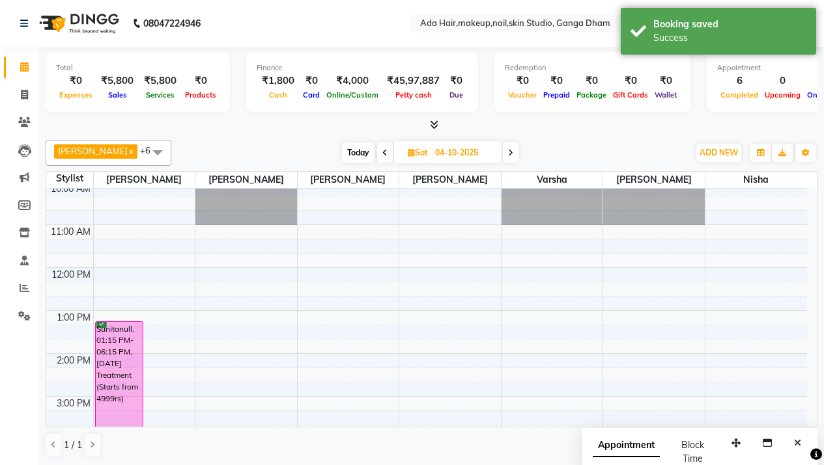
scroll to position [276, 0]
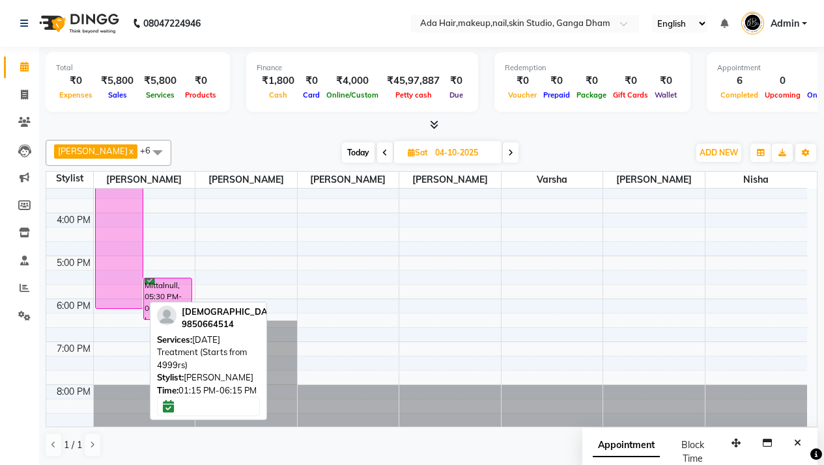
click at [113, 258] on div "Sunitanull, 01:15 PM-06:15 PM, [DATE] Treatment (Starts from 4999rs)" at bounding box center [120, 202] width 48 height 213
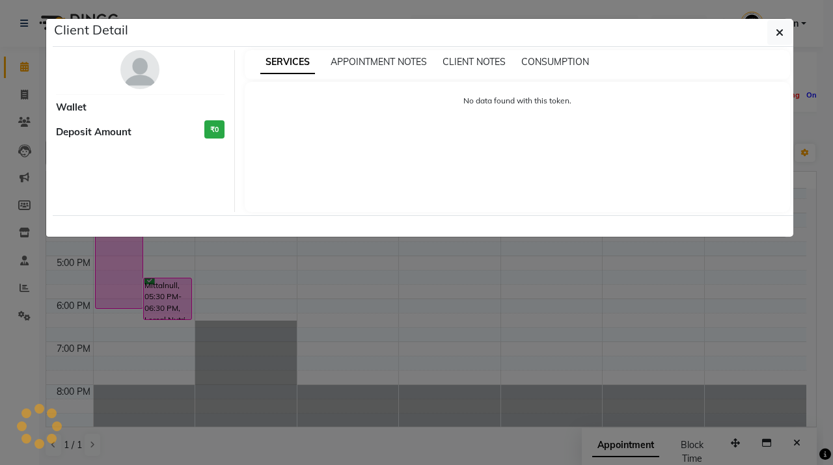
select select "6"
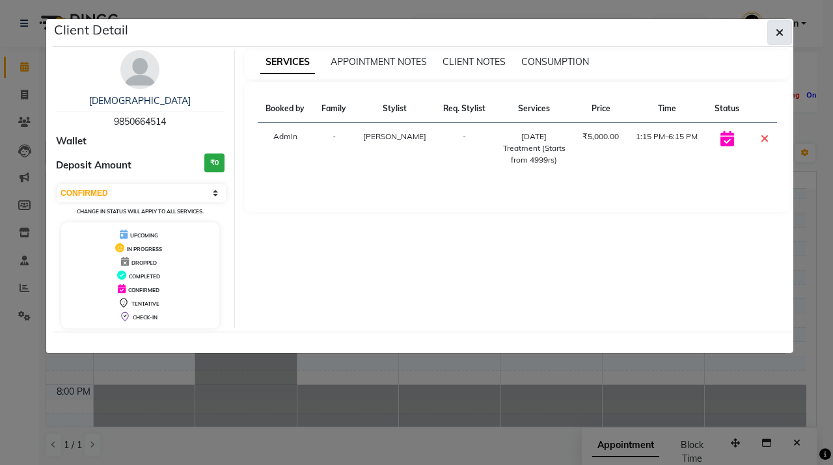
click at [792, 35] on button "button" at bounding box center [780, 32] width 25 height 25
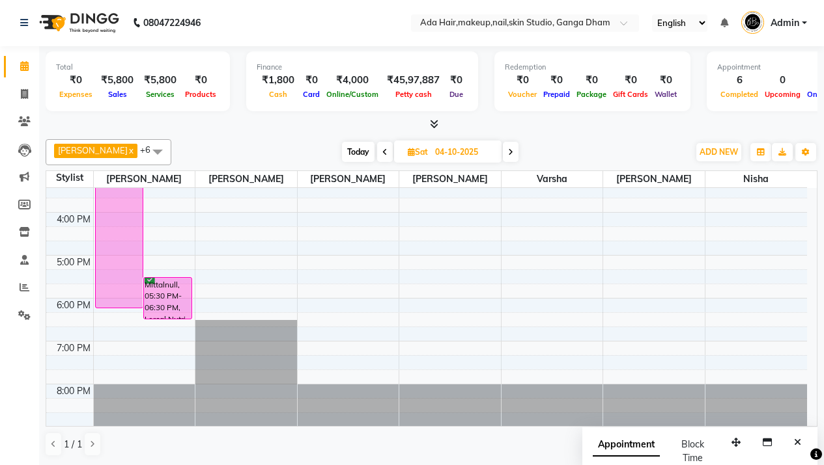
scroll to position [0, 0]
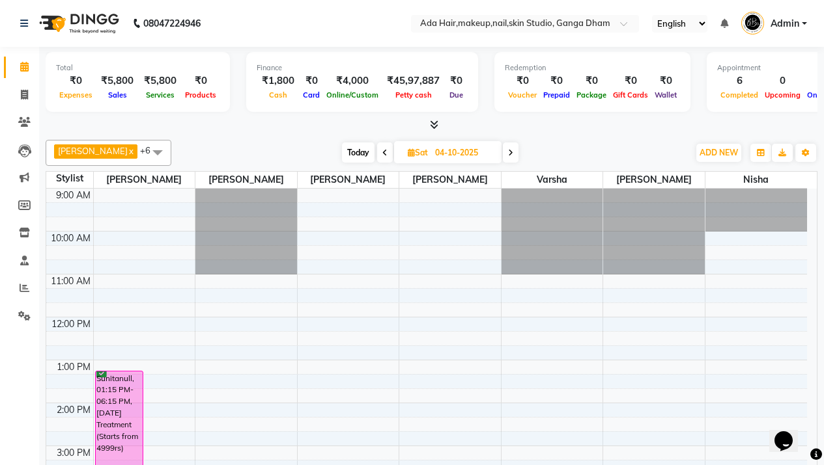
click at [361, 151] on span "Today" at bounding box center [358, 153] width 33 height 20
type input "03-10-2025"
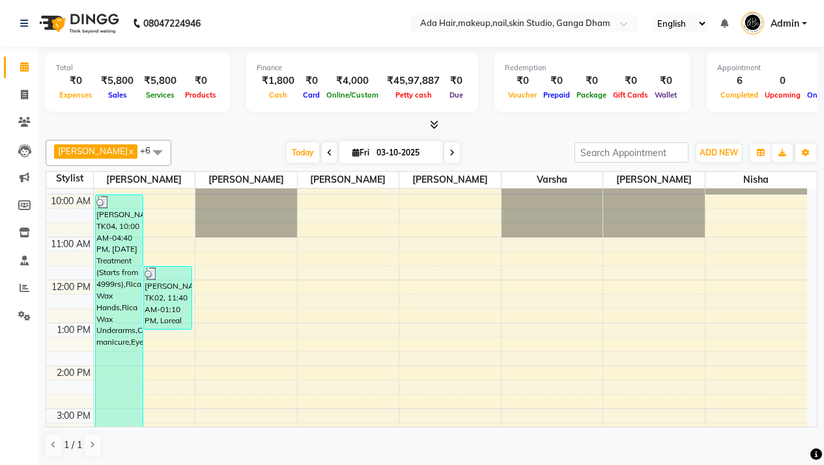
scroll to position [154, 0]
